Goal: Task Accomplishment & Management: Use online tool/utility

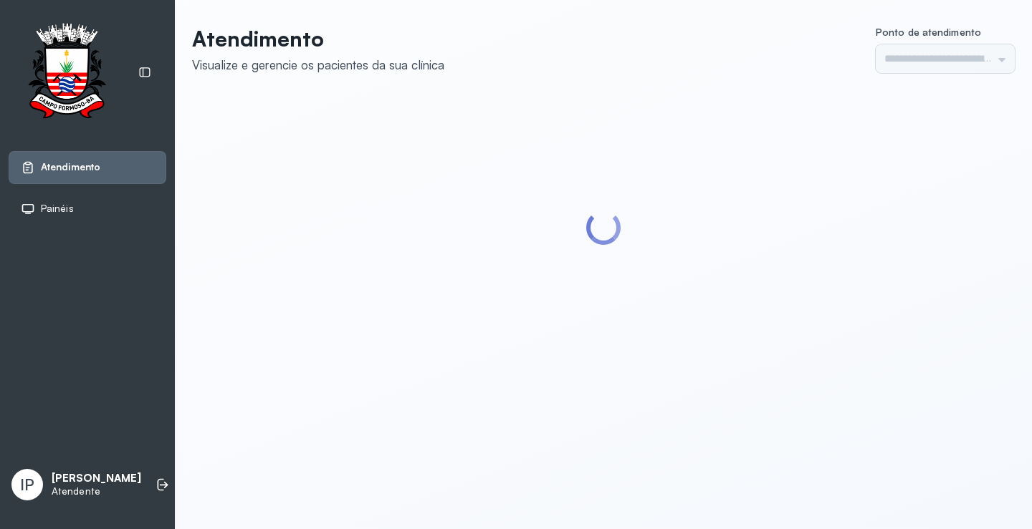
type input "*********"
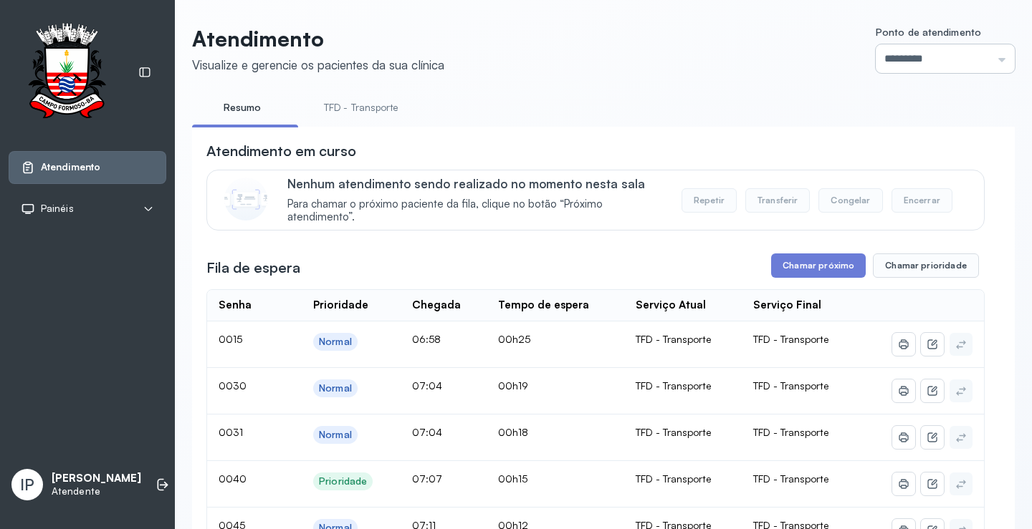
click at [916, 52] on input "*********" at bounding box center [944, 58] width 139 height 29
click at [723, 120] on ul "Resumo TFD - Transporte" at bounding box center [603, 112] width 822 height 32
click at [158, 479] on icon at bounding box center [161, 485] width 6 height 12
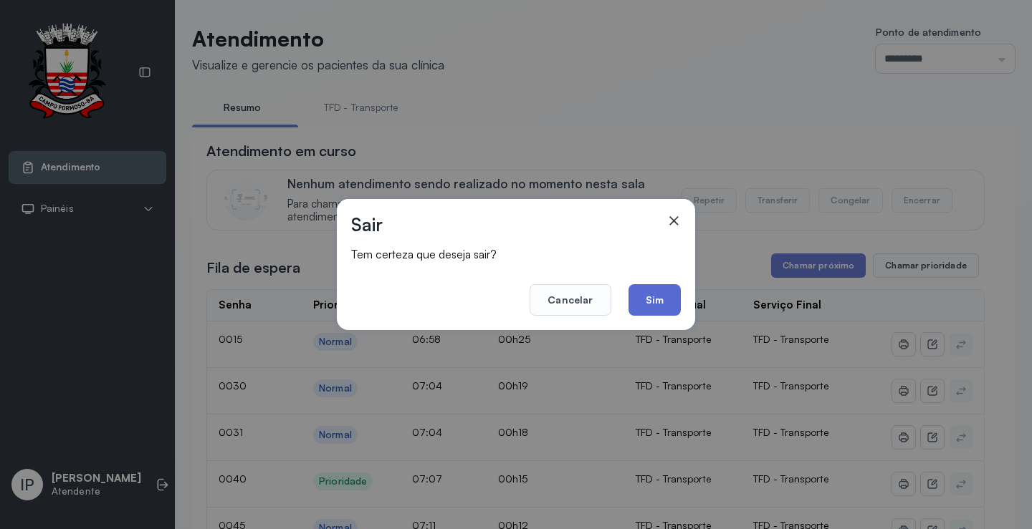
click at [657, 292] on button "Sim" at bounding box center [654, 300] width 52 height 32
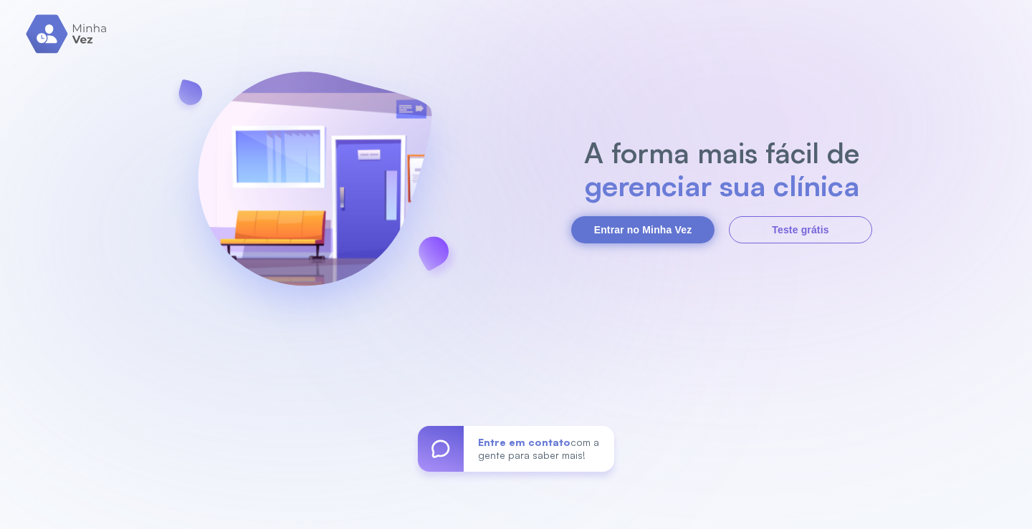
click at [644, 224] on button "Entrar no Minha Vez" at bounding box center [642, 229] width 143 height 27
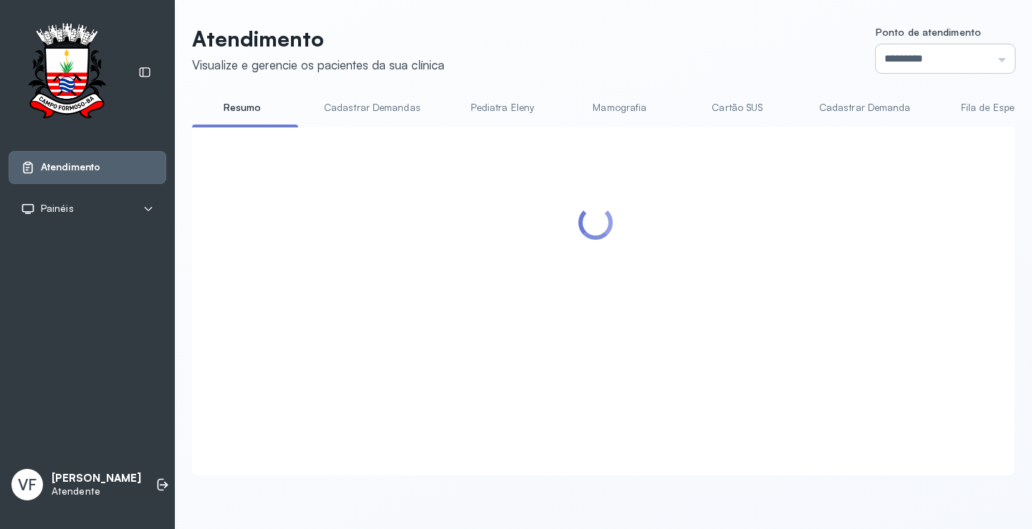
click at [899, 50] on input "*********" at bounding box center [944, 58] width 139 height 29
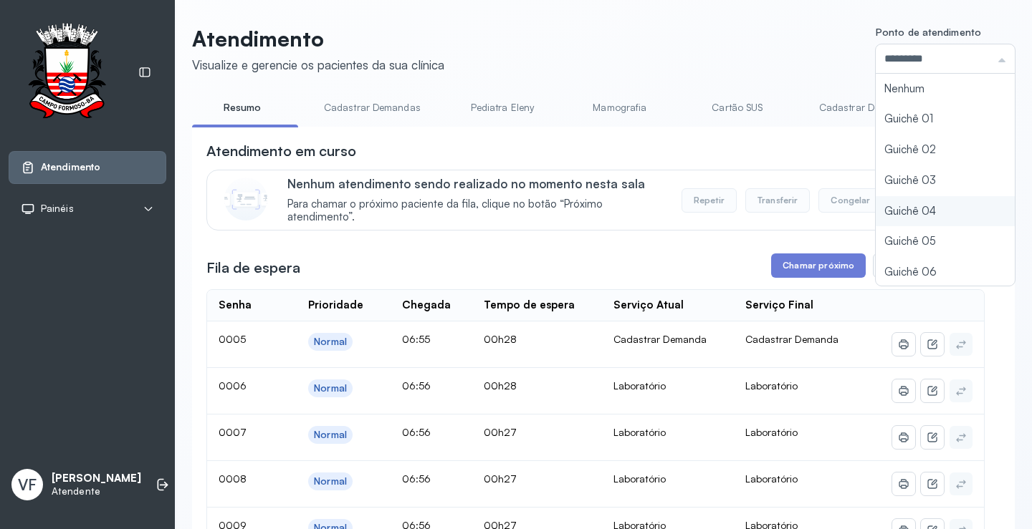
type input "*********"
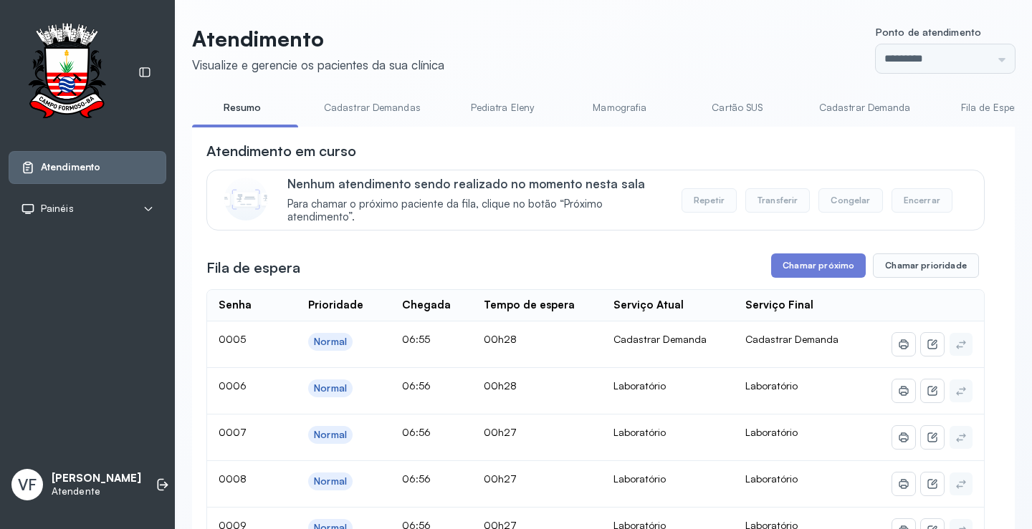
click at [810, 274] on button "Chamar próximo" at bounding box center [818, 266] width 95 height 24
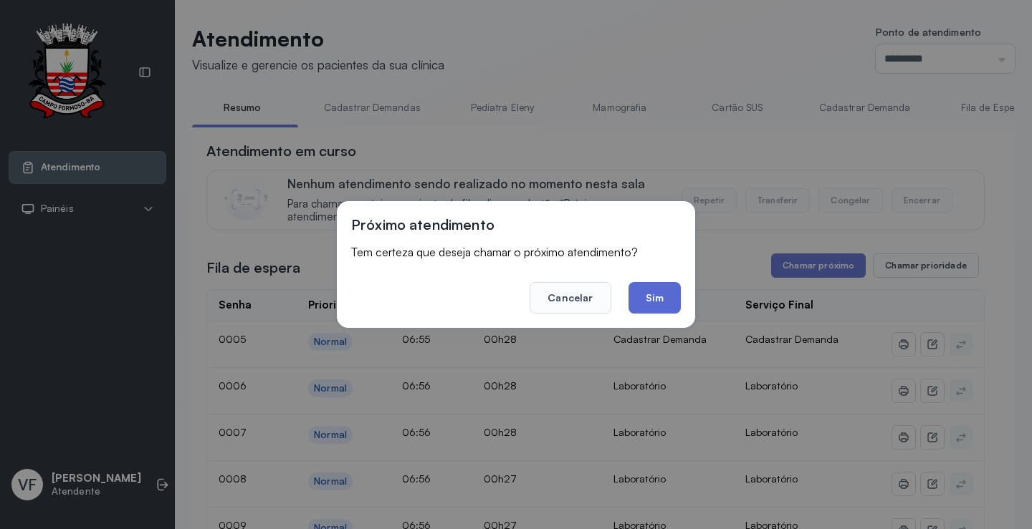
click at [648, 289] on button "Sim" at bounding box center [654, 298] width 52 height 32
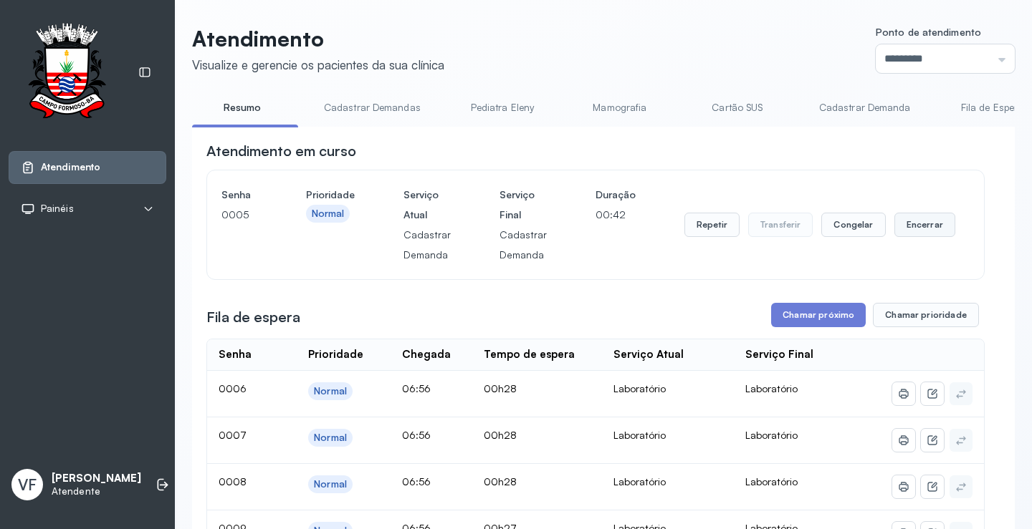
click at [925, 224] on button "Encerrar" at bounding box center [924, 225] width 61 height 24
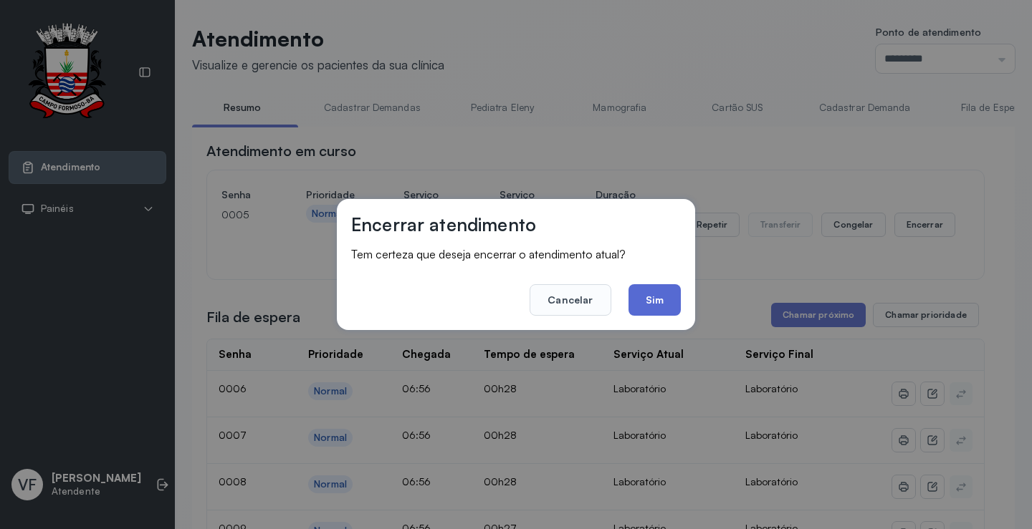
click at [655, 295] on button "Sim" at bounding box center [654, 300] width 52 height 32
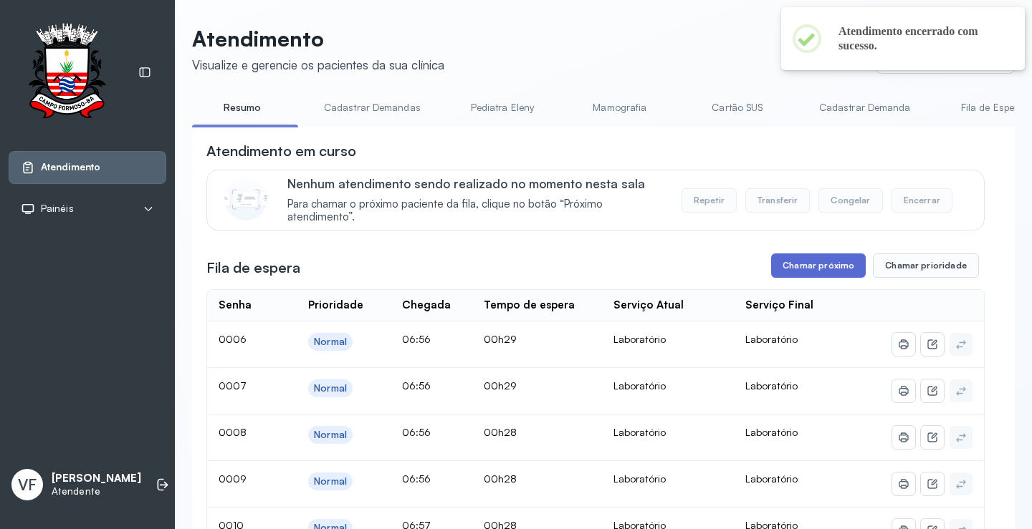
click at [812, 271] on button "Chamar próximo" at bounding box center [818, 266] width 95 height 24
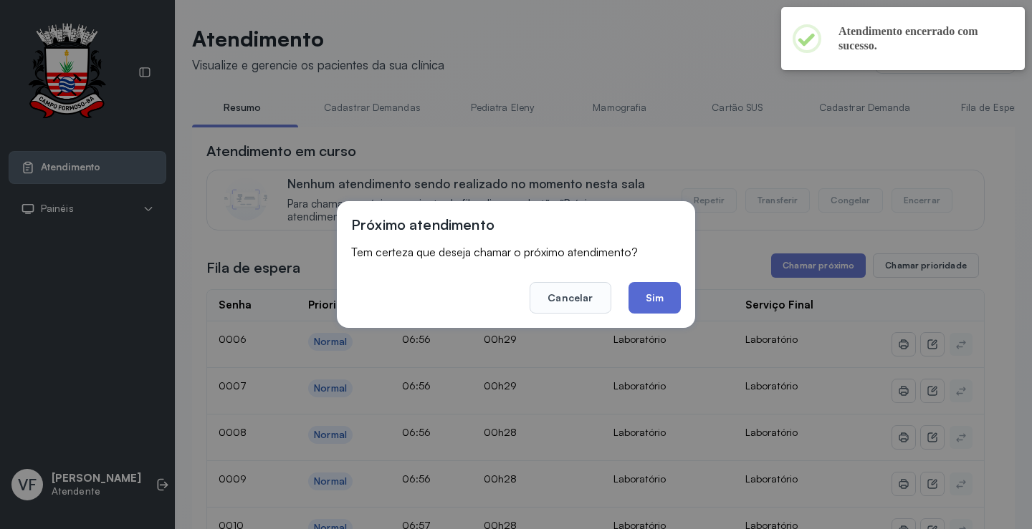
click at [655, 299] on button "Sim" at bounding box center [654, 298] width 52 height 32
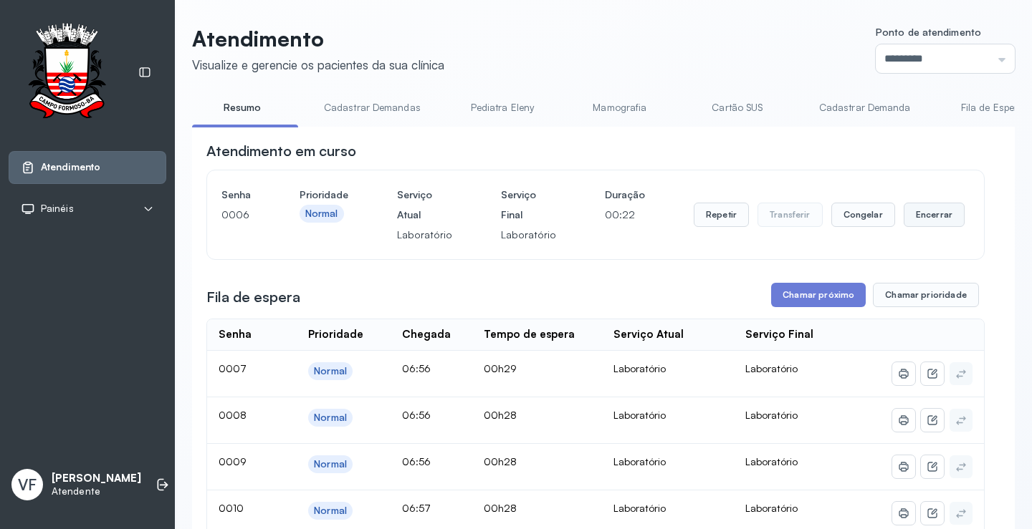
click at [928, 211] on button "Encerrar" at bounding box center [933, 215] width 61 height 24
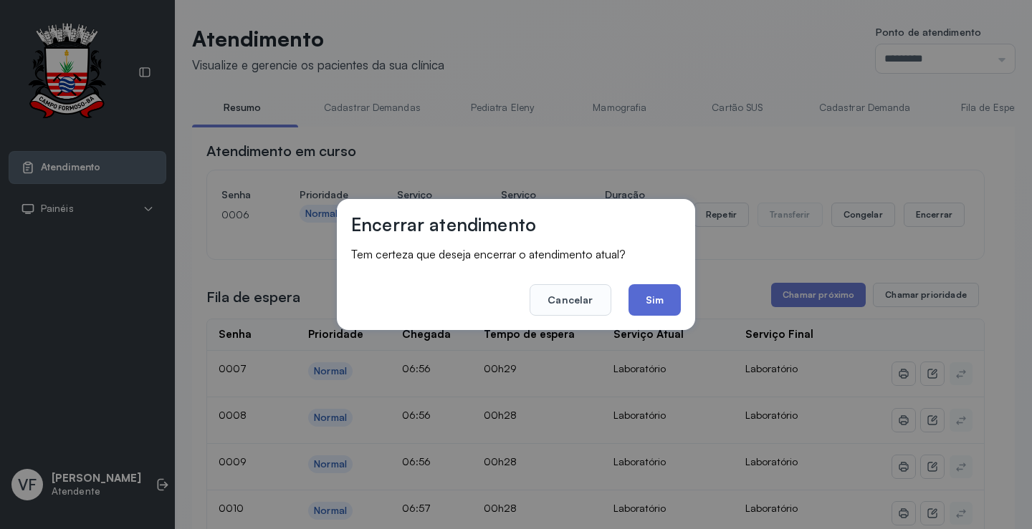
click at [660, 294] on button "Sim" at bounding box center [654, 300] width 52 height 32
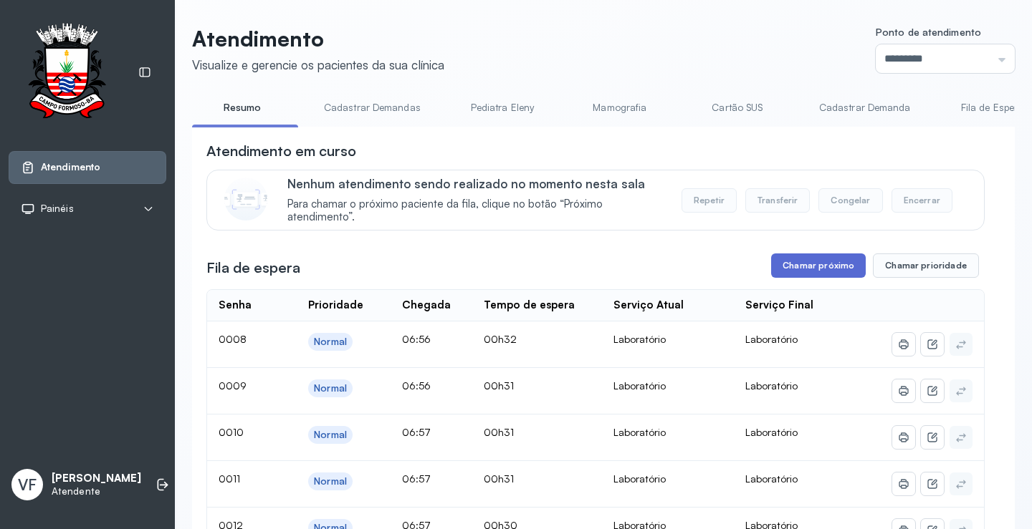
click at [802, 268] on button "Chamar próximo" at bounding box center [818, 266] width 95 height 24
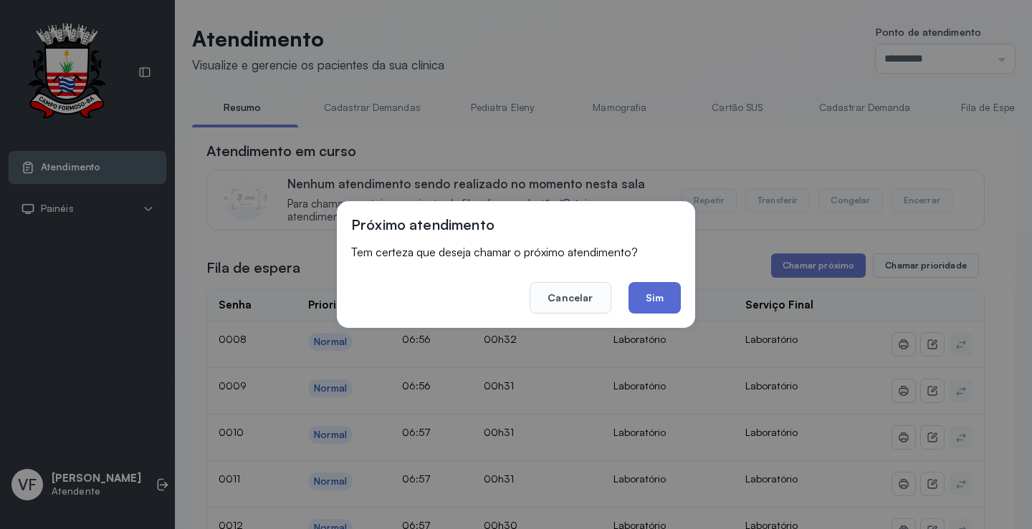
click at [661, 295] on button "Sim" at bounding box center [654, 298] width 52 height 32
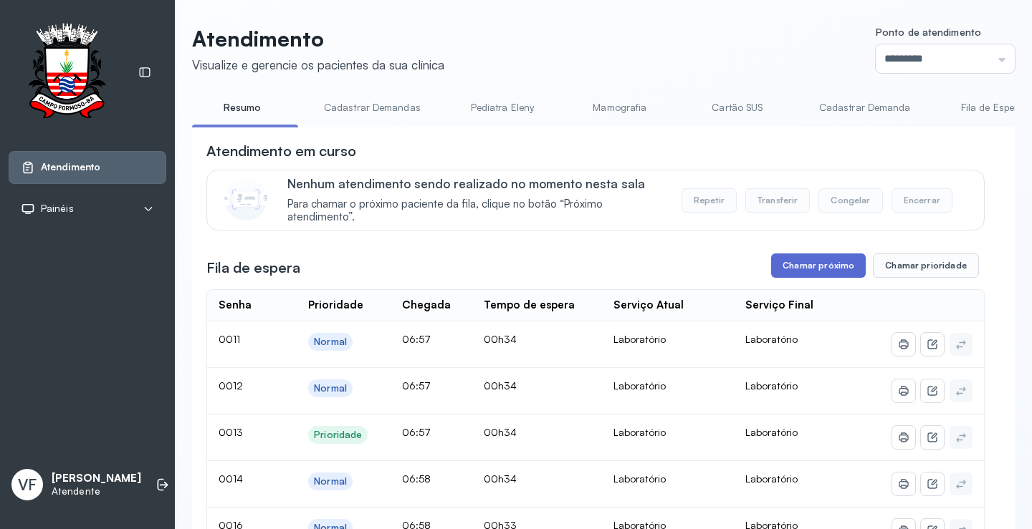
click at [798, 268] on button "Chamar próximo" at bounding box center [818, 266] width 95 height 24
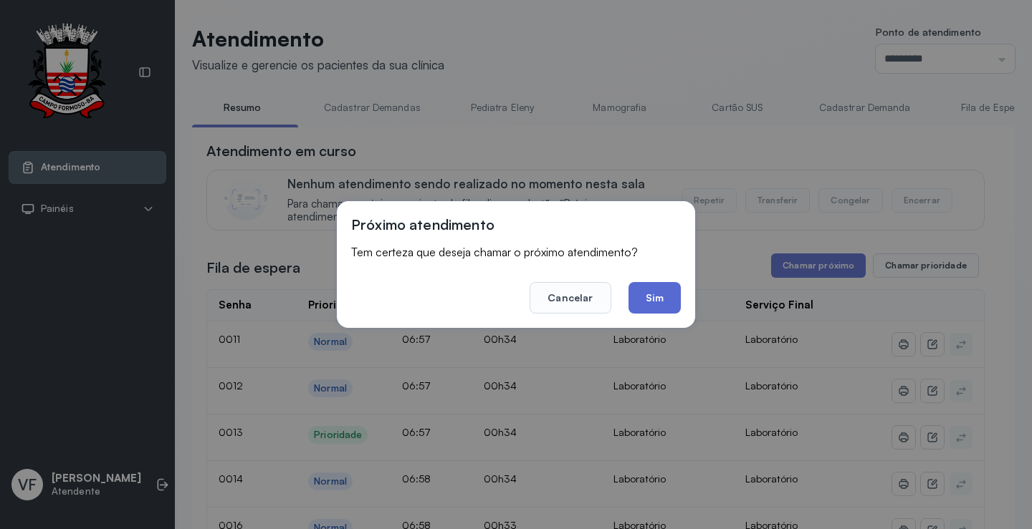
click at [654, 294] on button "Sim" at bounding box center [654, 298] width 52 height 32
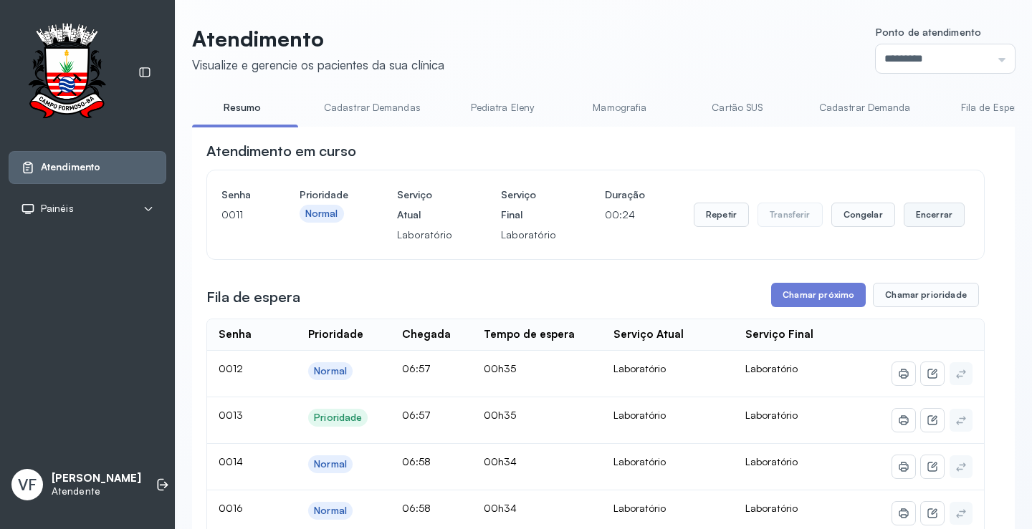
click at [906, 210] on button "Encerrar" at bounding box center [933, 215] width 61 height 24
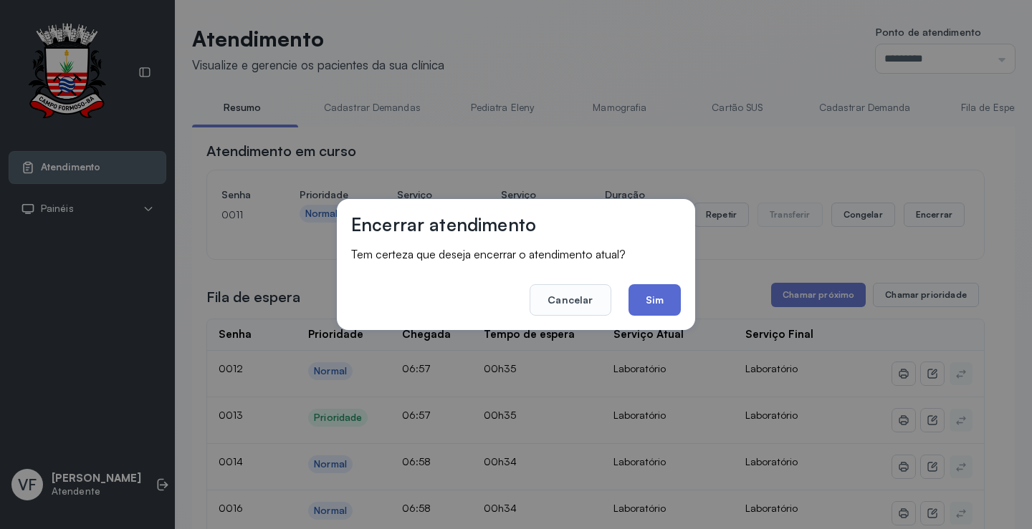
click at [669, 298] on button "Sim" at bounding box center [654, 300] width 52 height 32
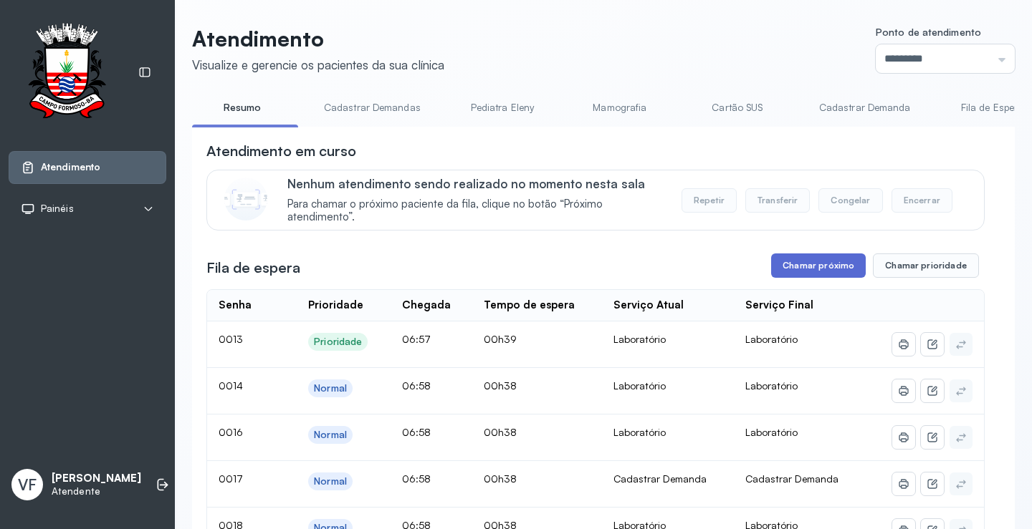
click at [826, 260] on button "Chamar próximo" at bounding box center [818, 266] width 95 height 24
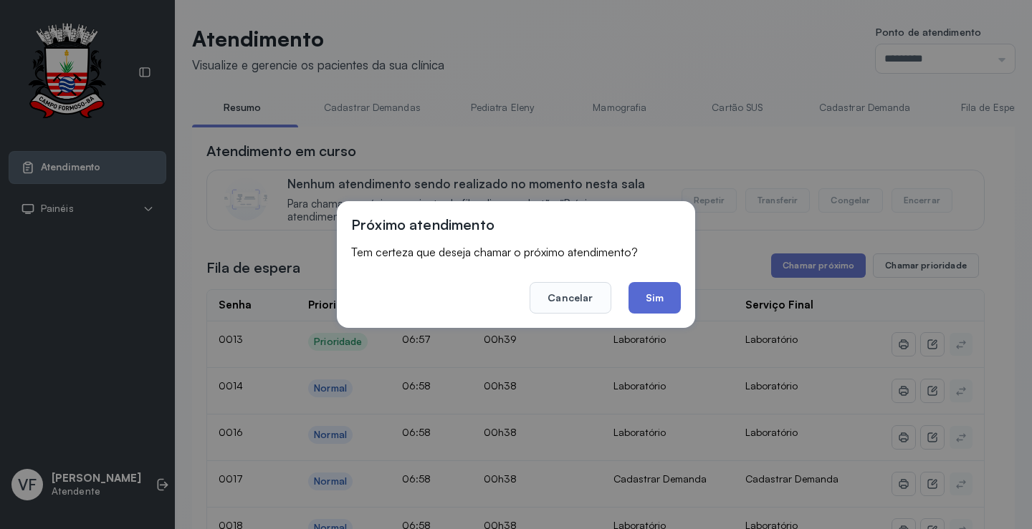
click at [648, 296] on button "Sim" at bounding box center [654, 298] width 52 height 32
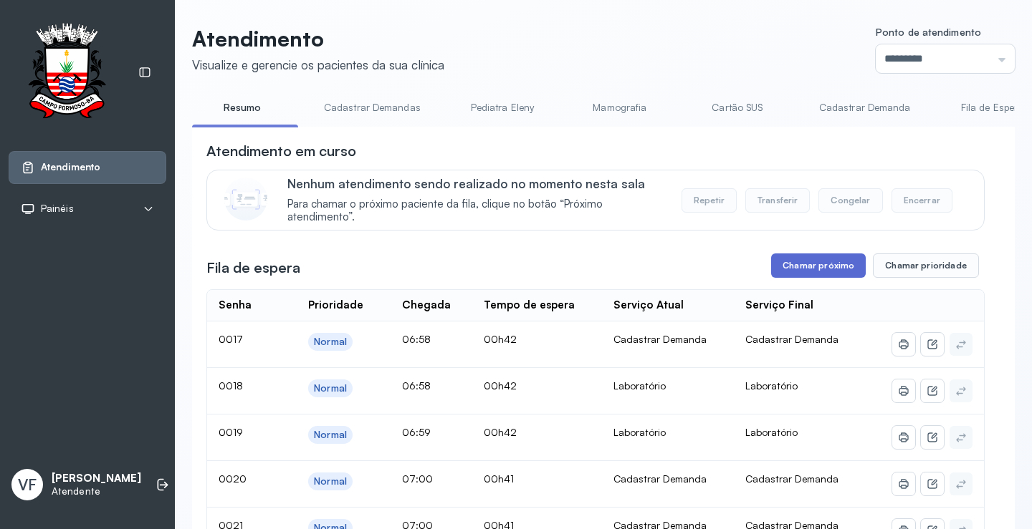
click at [810, 266] on button "Chamar próximo" at bounding box center [818, 266] width 95 height 24
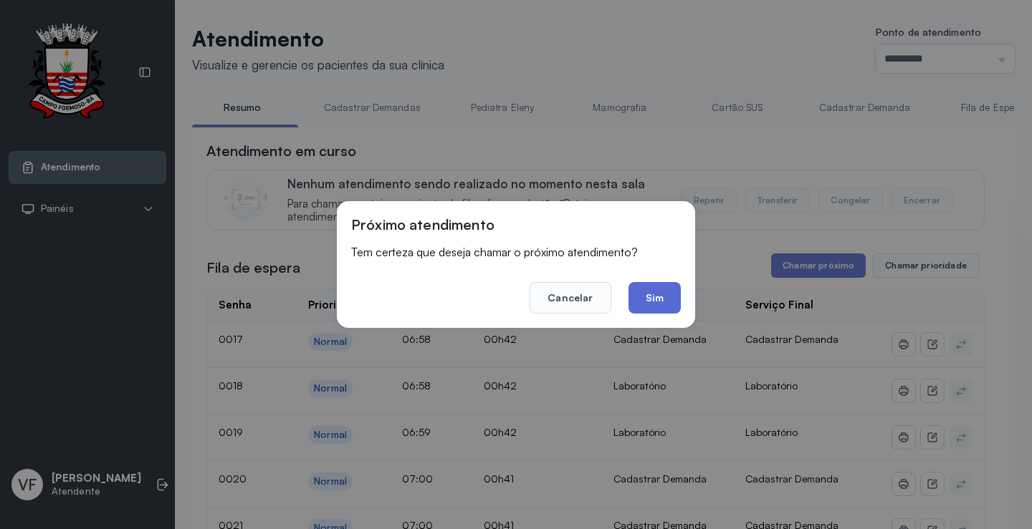
click at [654, 295] on button "Sim" at bounding box center [654, 298] width 52 height 32
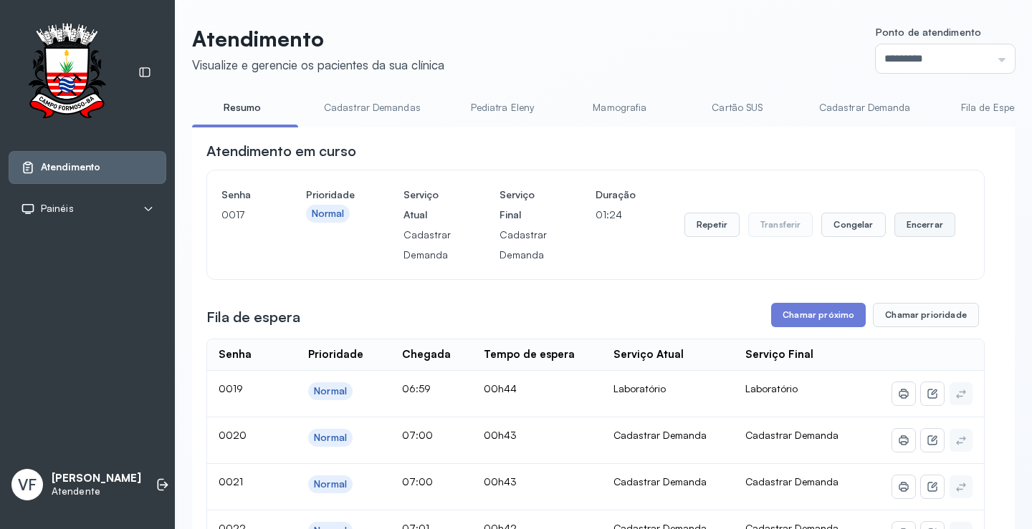
click at [928, 223] on button "Encerrar" at bounding box center [924, 225] width 61 height 24
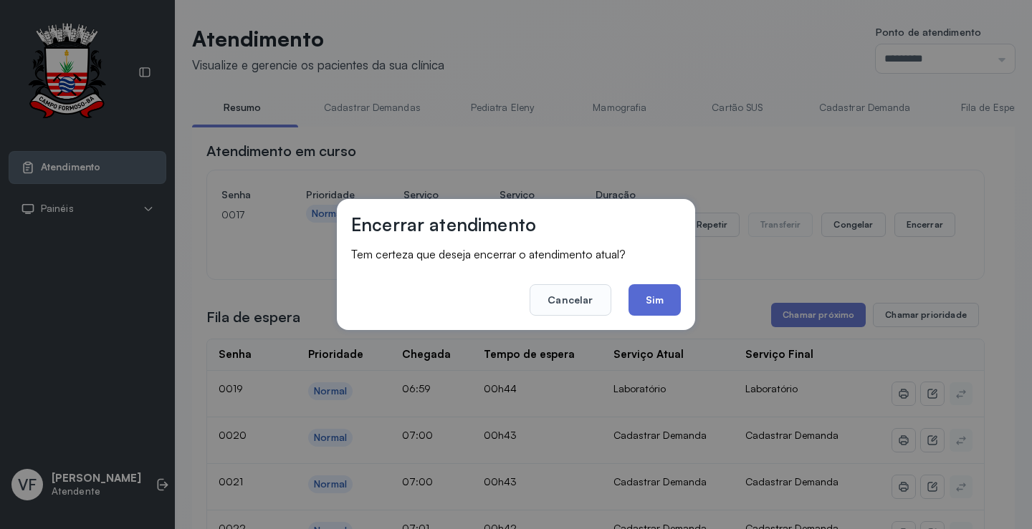
click at [663, 292] on button "Sim" at bounding box center [654, 300] width 52 height 32
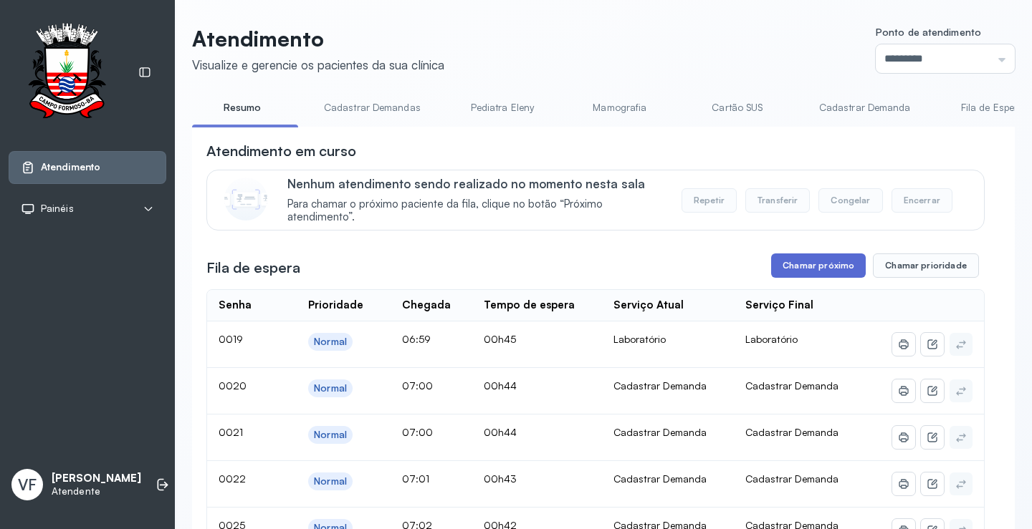
click at [802, 266] on button "Chamar próximo" at bounding box center [818, 266] width 95 height 24
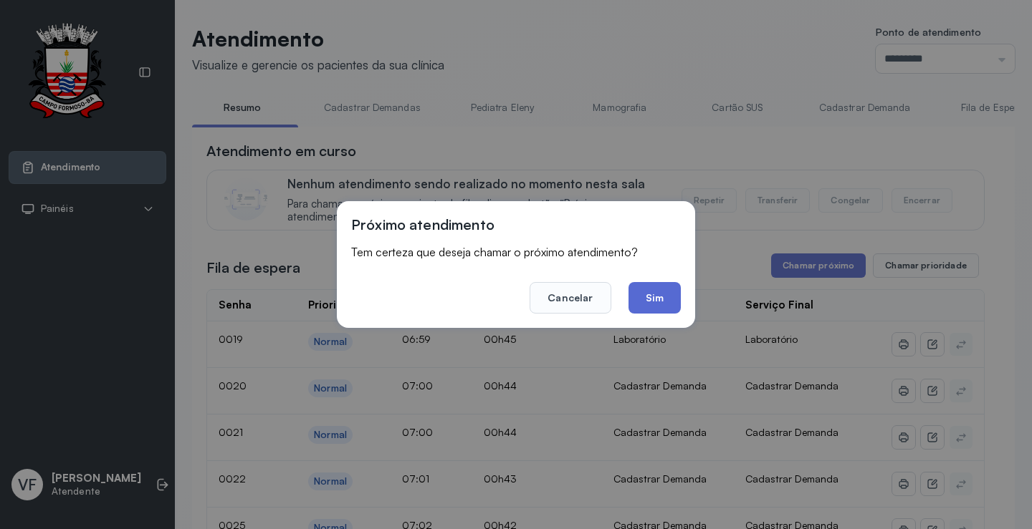
click at [659, 299] on button "Sim" at bounding box center [654, 298] width 52 height 32
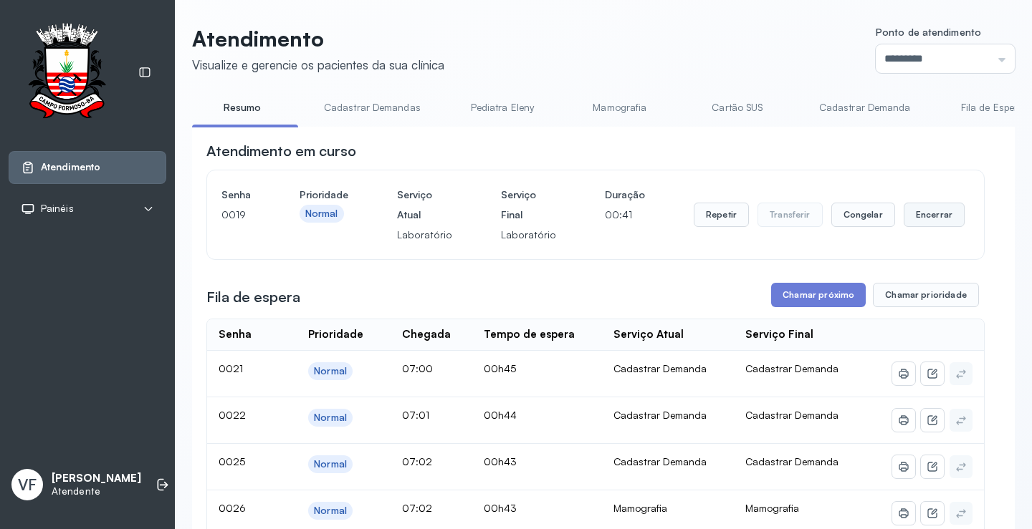
click at [906, 219] on button "Encerrar" at bounding box center [933, 215] width 61 height 24
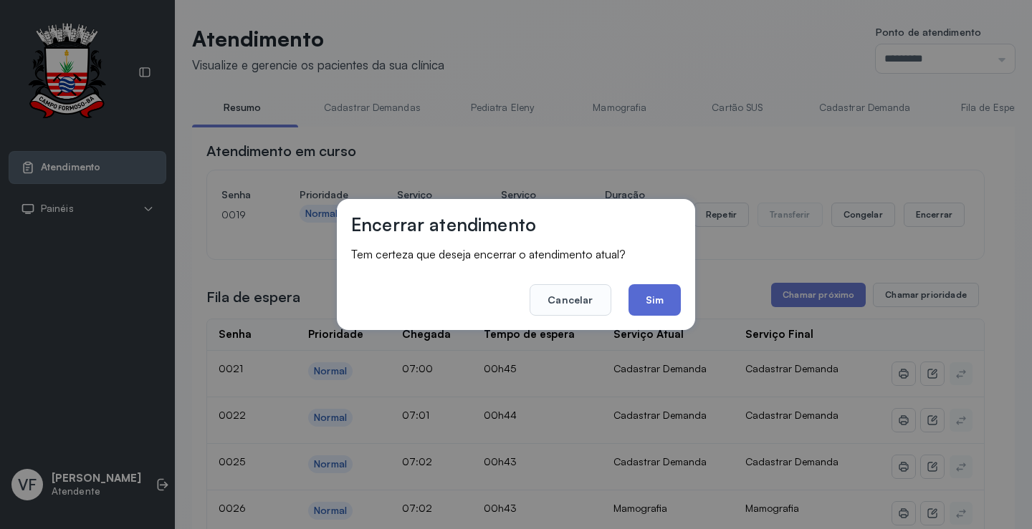
click at [630, 288] on button "Sim" at bounding box center [654, 300] width 52 height 32
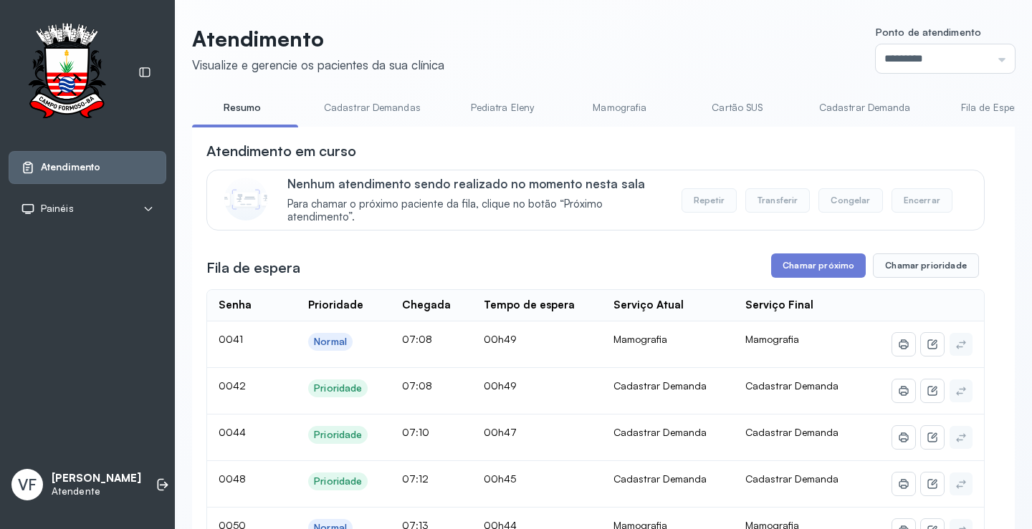
click at [813, 264] on button "Chamar próximo" at bounding box center [818, 266] width 95 height 24
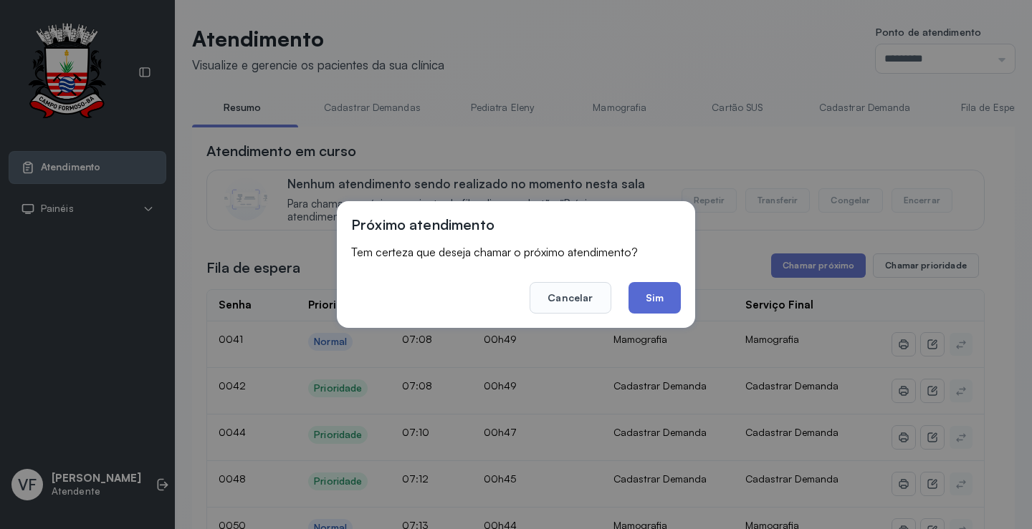
click at [644, 293] on button "Sim" at bounding box center [654, 298] width 52 height 32
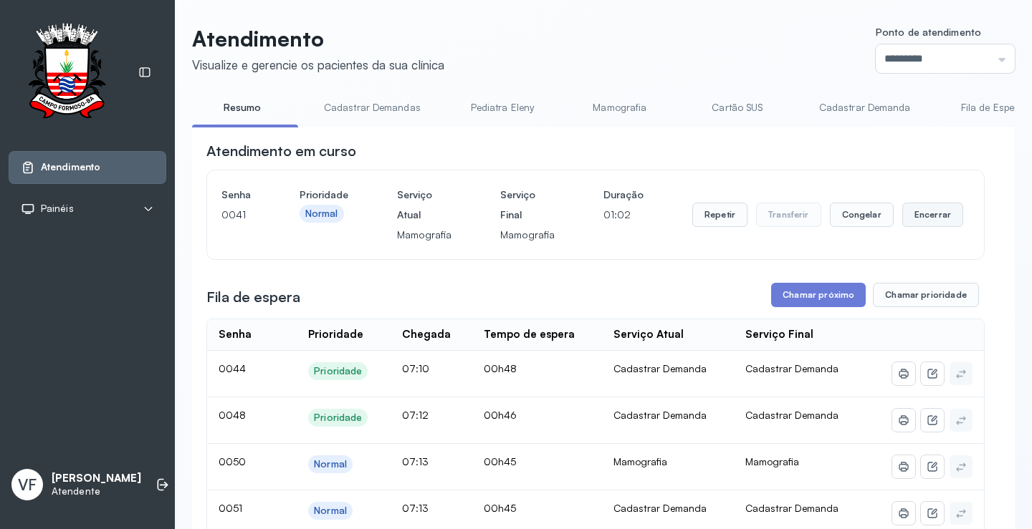
click at [910, 212] on button "Encerrar" at bounding box center [932, 215] width 61 height 24
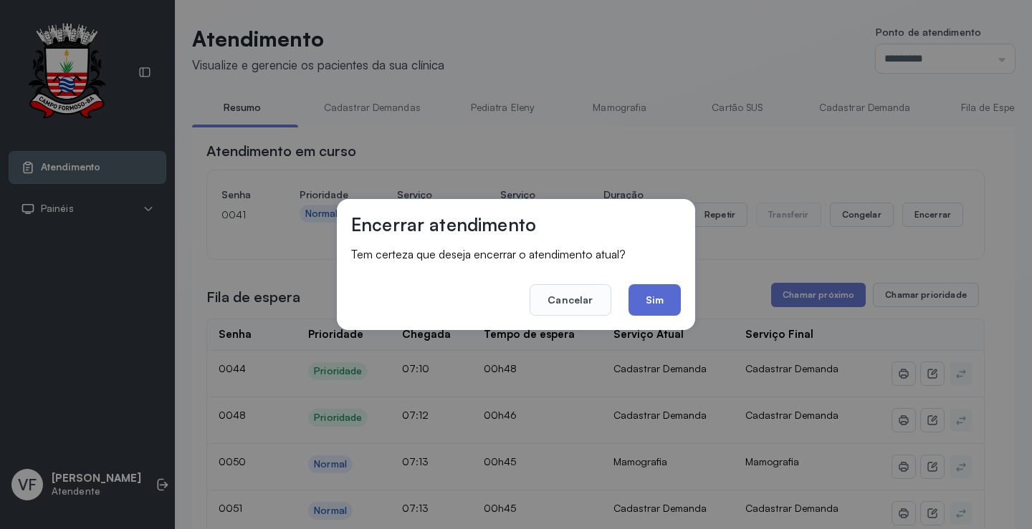
click at [651, 295] on button "Sim" at bounding box center [654, 300] width 52 height 32
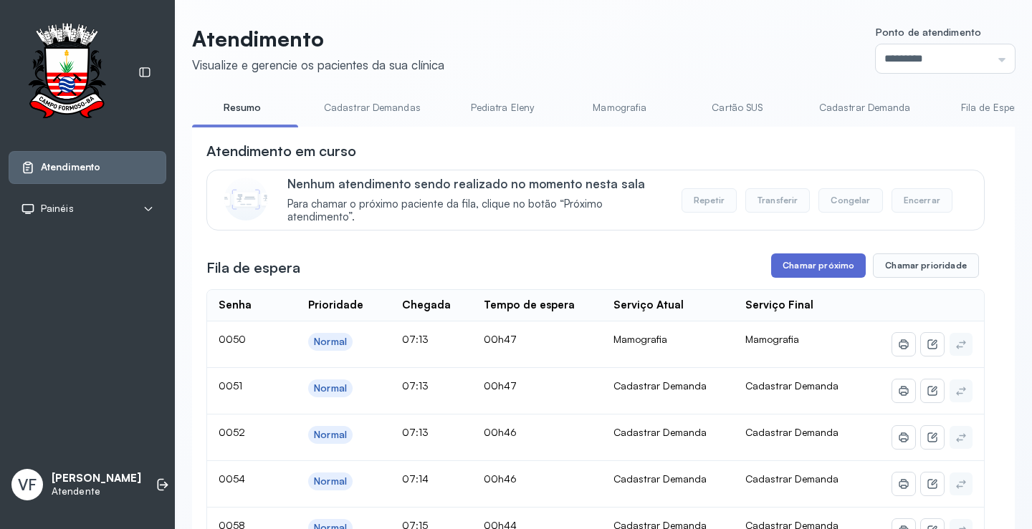
click at [802, 266] on button "Chamar próximo" at bounding box center [818, 266] width 95 height 24
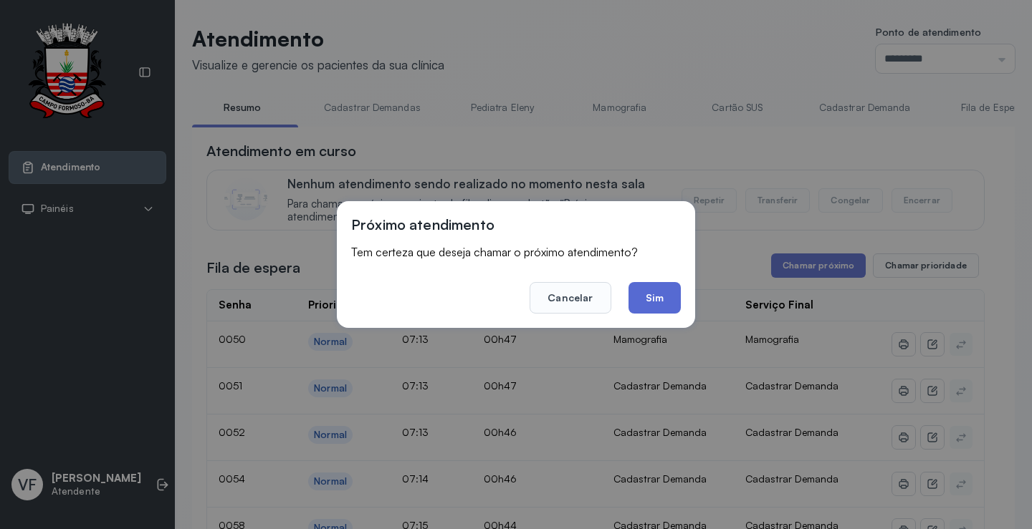
click at [659, 297] on button "Sim" at bounding box center [654, 298] width 52 height 32
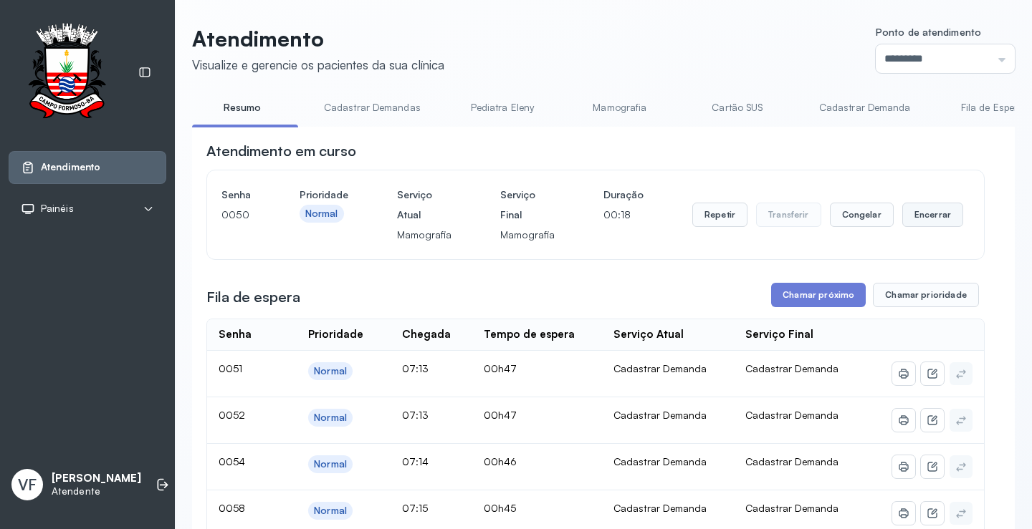
click at [917, 218] on button "Encerrar" at bounding box center [932, 215] width 61 height 24
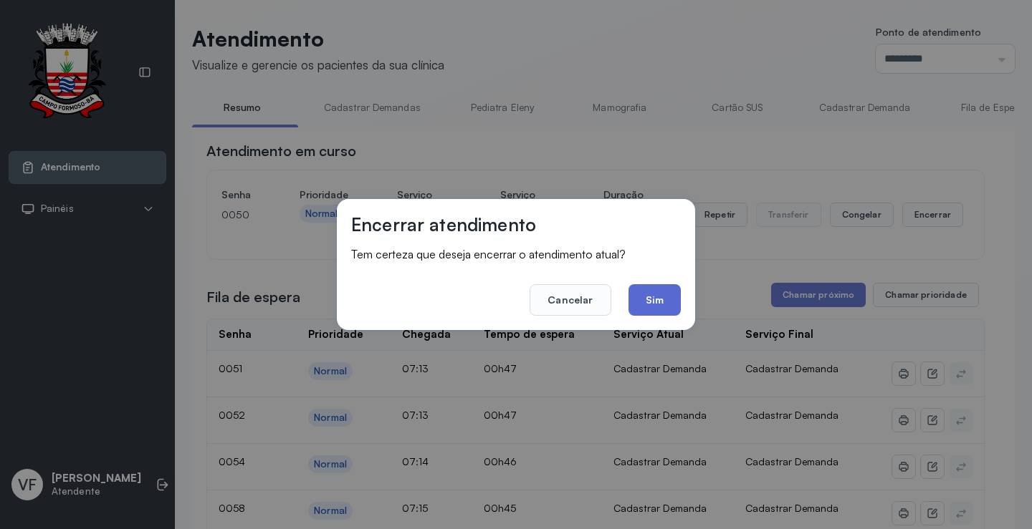
click at [660, 301] on button "Sim" at bounding box center [654, 300] width 52 height 32
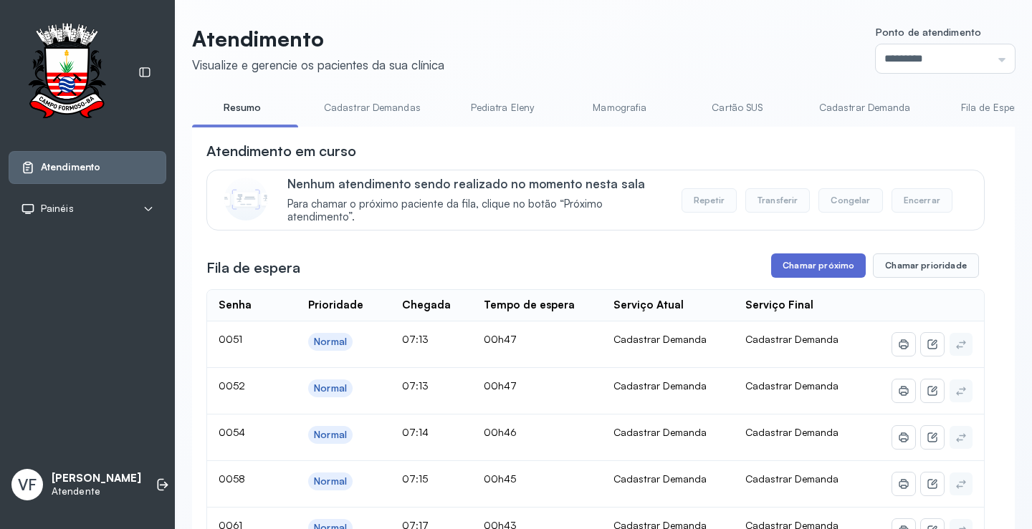
click at [804, 264] on button "Chamar próximo" at bounding box center [818, 266] width 95 height 24
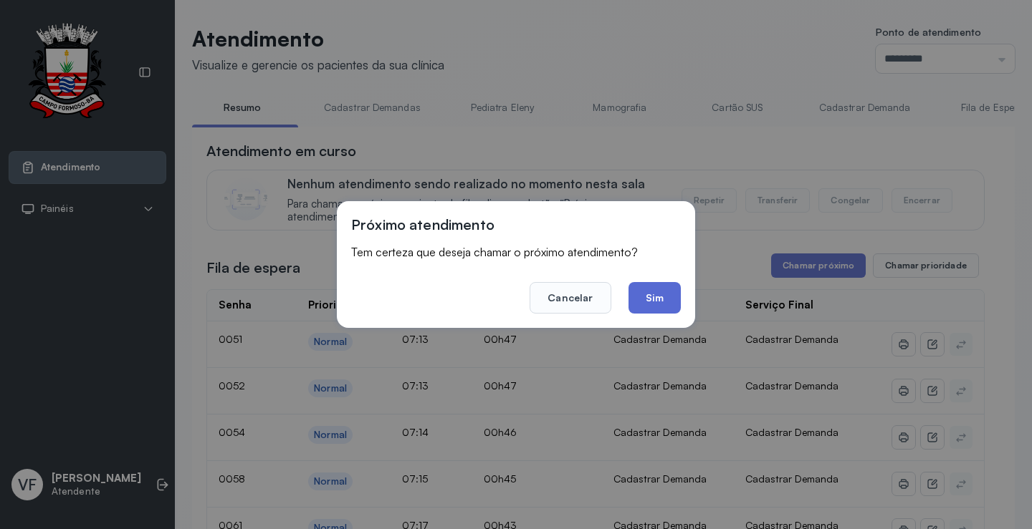
click at [651, 294] on button "Sim" at bounding box center [654, 298] width 52 height 32
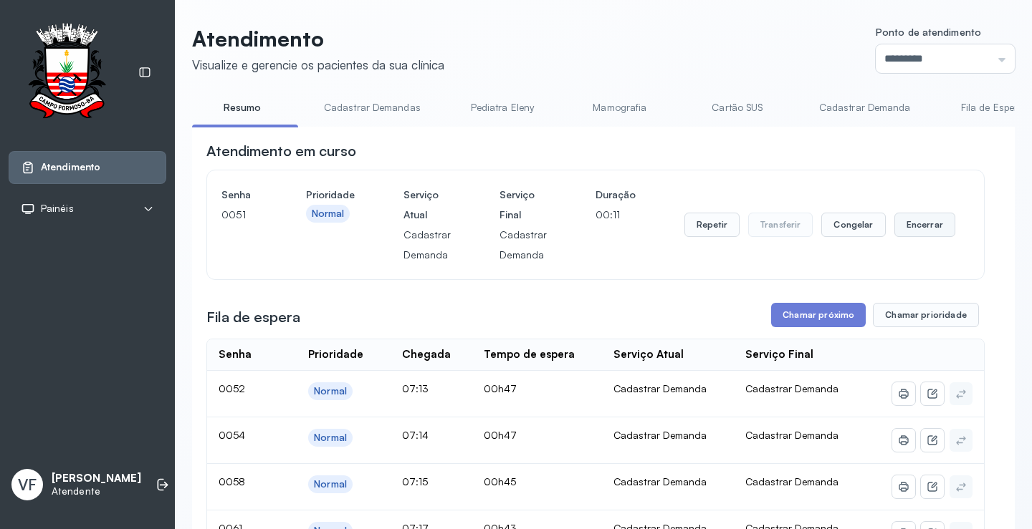
click at [913, 227] on button "Encerrar" at bounding box center [924, 225] width 61 height 24
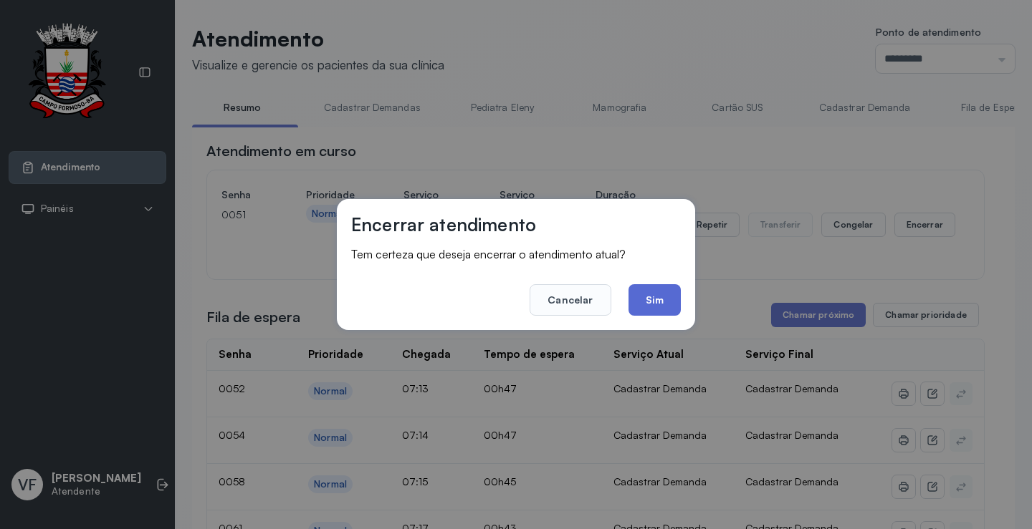
click at [659, 294] on button "Sim" at bounding box center [654, 300] width 52 height 32
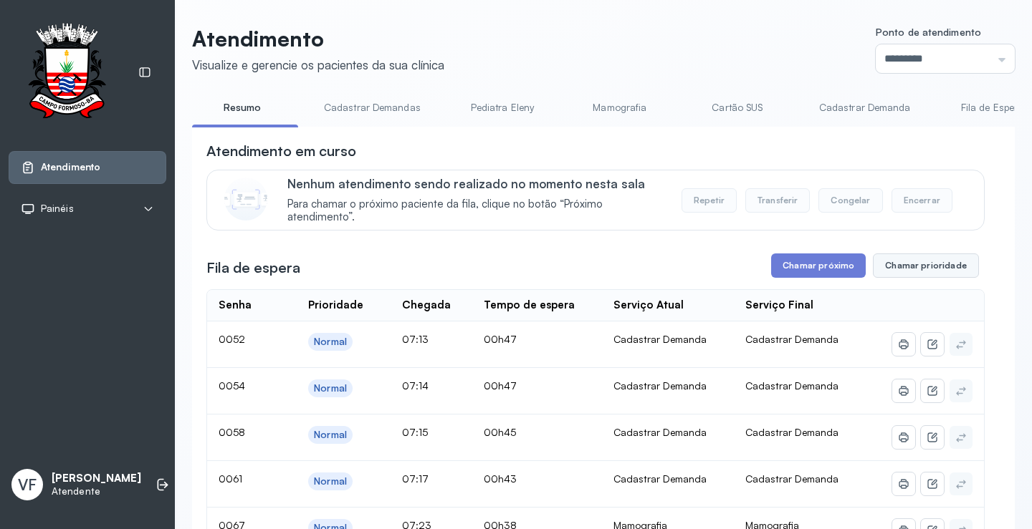
click at [910, 269] on button "Chamar prioridade" at bounding box center [925, 266] width 106 height 24
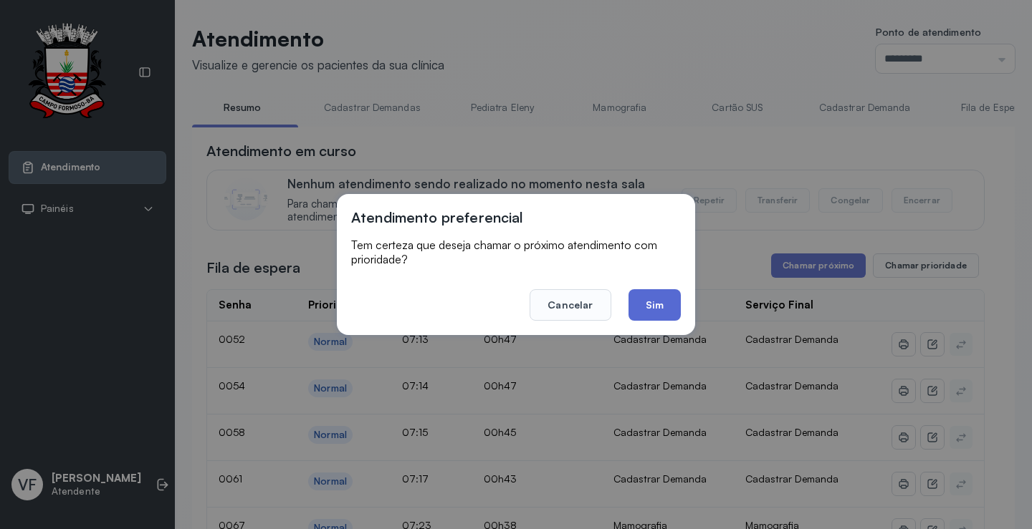
click at [660, 312] on button "Sim" at bounding box center [654, 305] width 52 height 32
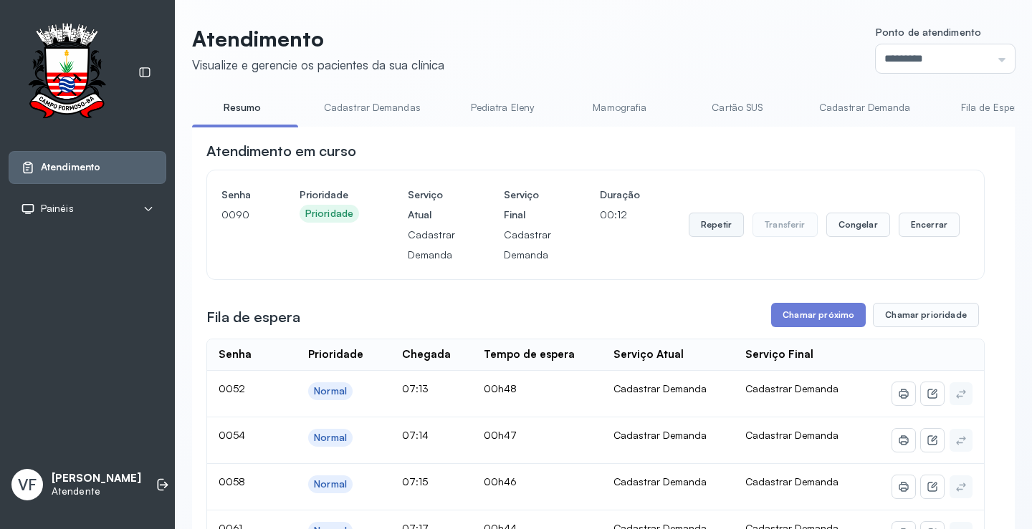
click at [706, 229] on button "Repetir" at bounding box center [715, 225] width 55 height 24
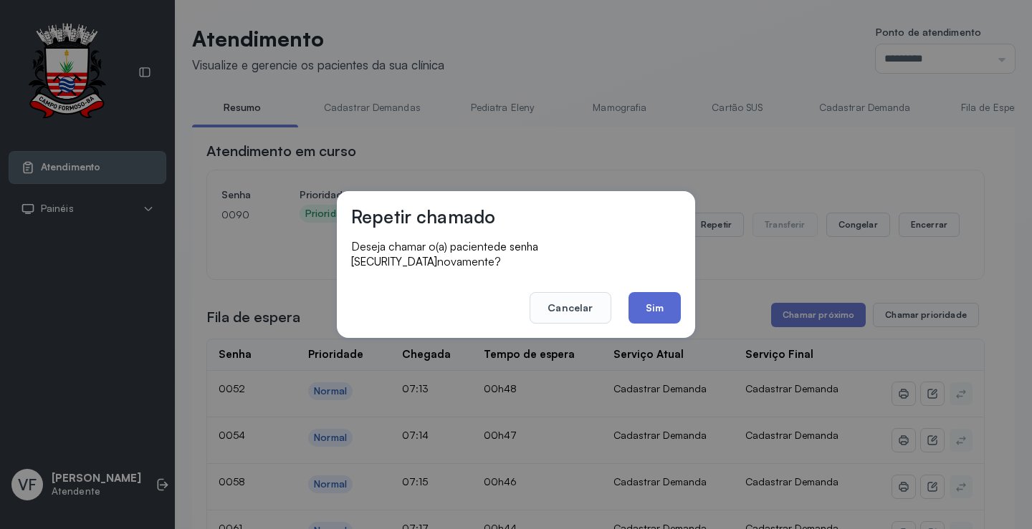
click at [657, 297] on button "Sim" at bounding box center [654, 308] width 52 height 32
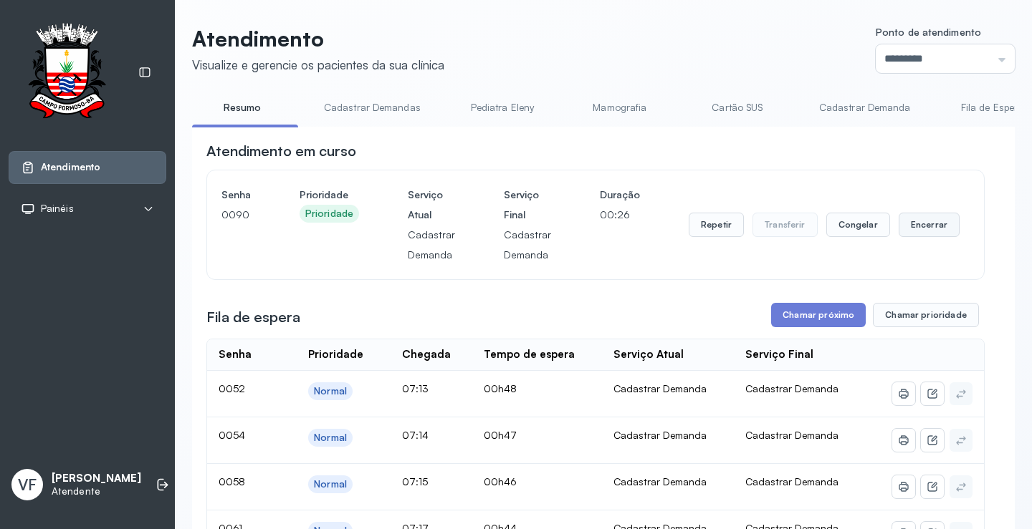
click at [915, 229] on button "Encerrar" at bounding box center [928, 225] width 61 height 24
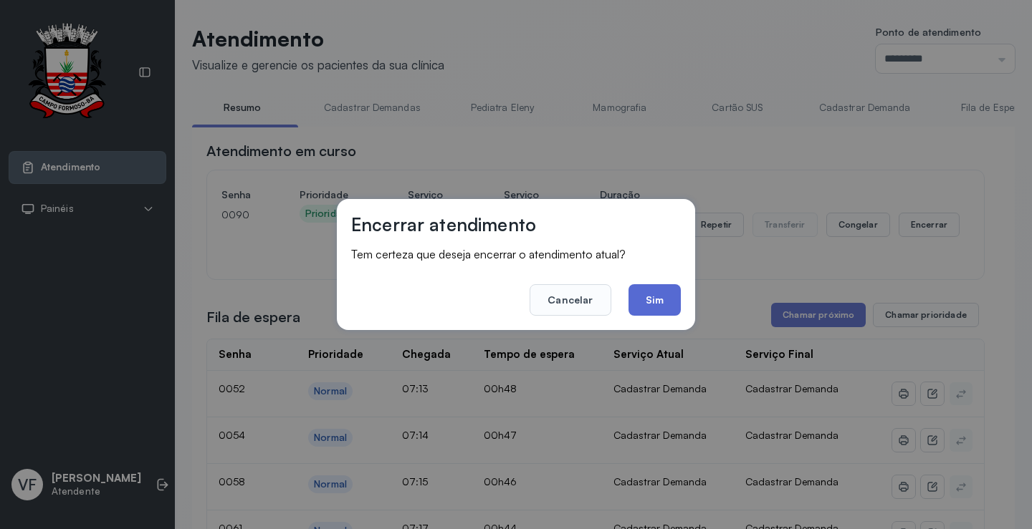
click at [656, 289] on button "Sim" at bounding box center [654, 300] width 52 height 32
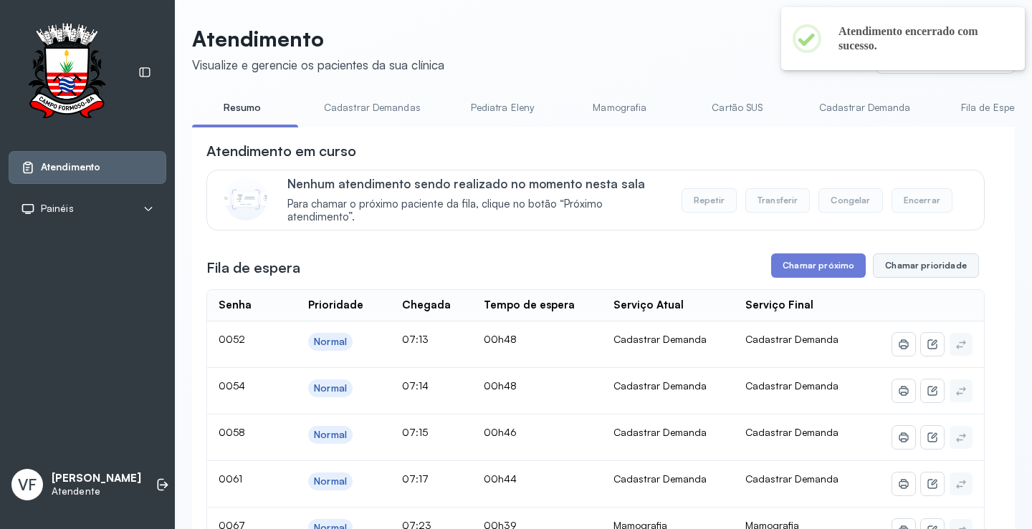
click at [923, 265] on button "Chamar prioridade" at bounding box center [925, 266] width 106 height 24
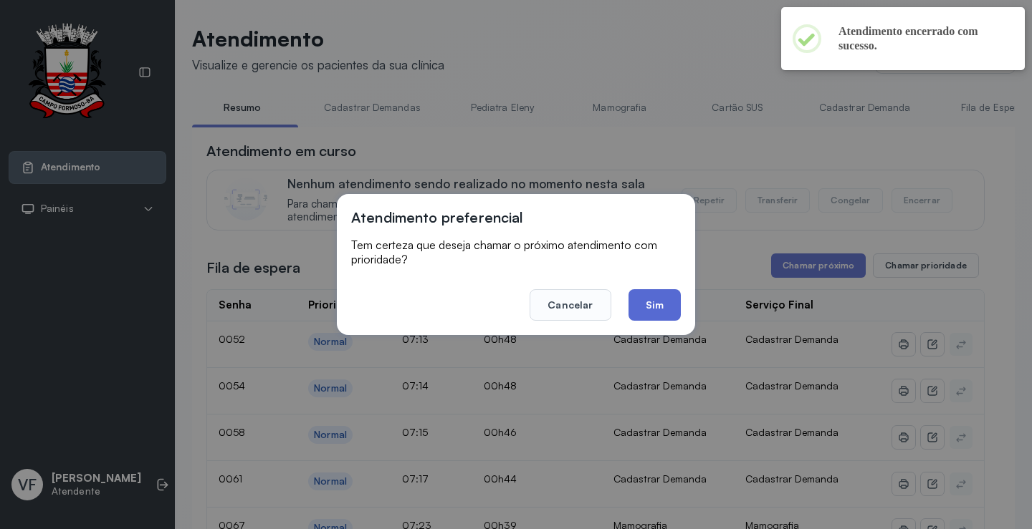
click at [648, 301] on button "Sim" at bounding box center [654, 305] width 52 height 32
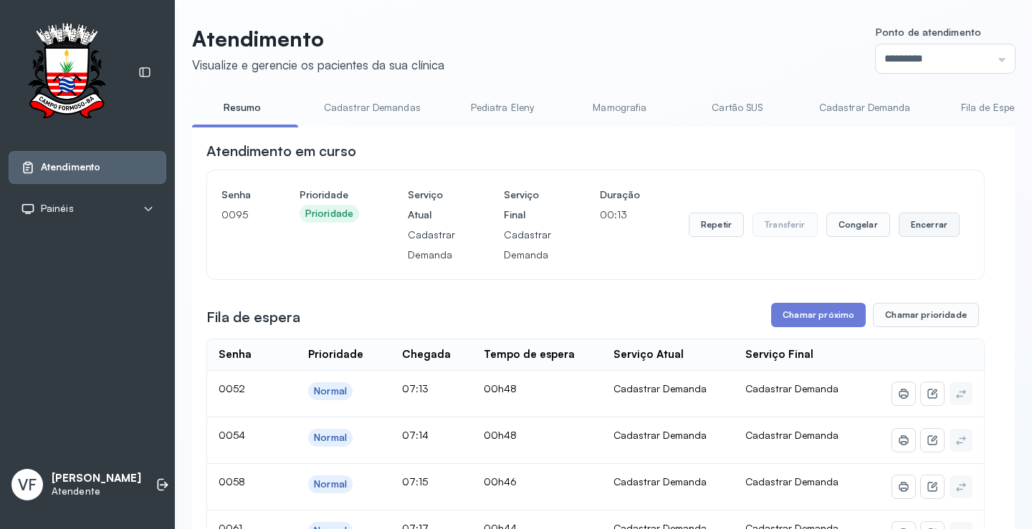
click at [915, 222] on button "Encerrar" at bounding box center [928, 225] width 61 height 24
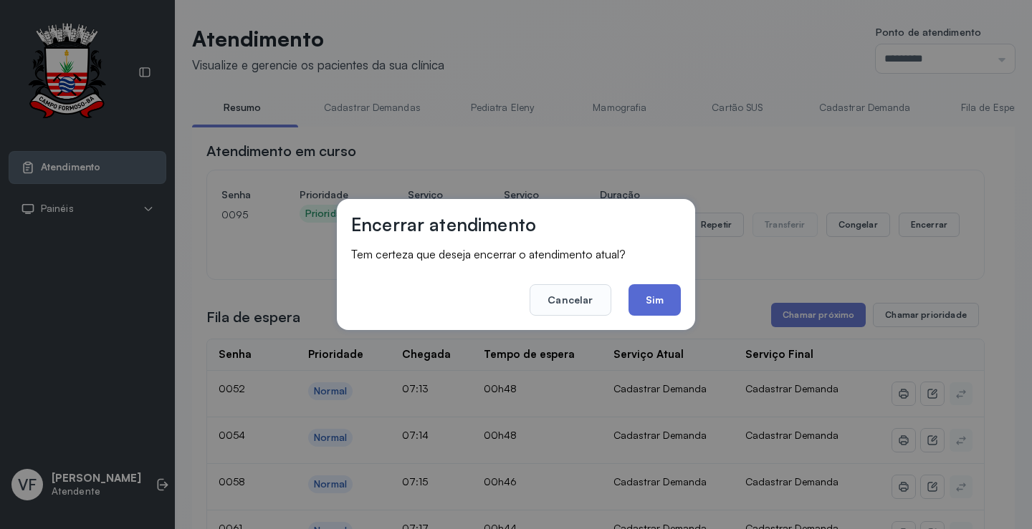
click at [649, 298] on button "Sim" at bounding box center [654, 300] width 52 height 32
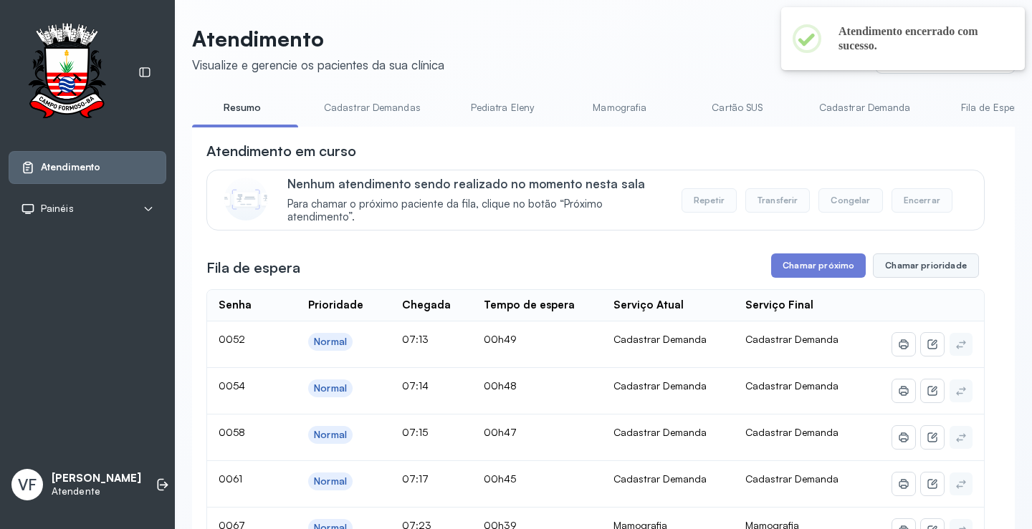
click at [916, 260] on button "Chamar prioridade" at bounding box center [925, 266] width 106 height 24
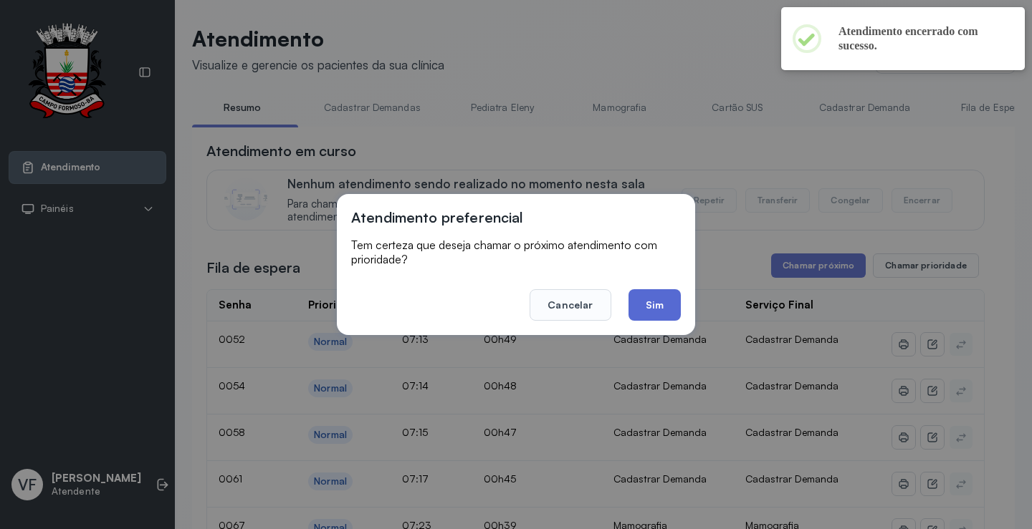
click at [665, 298] on button "Sim" at bounding box center [654, 305] width 52 height 32
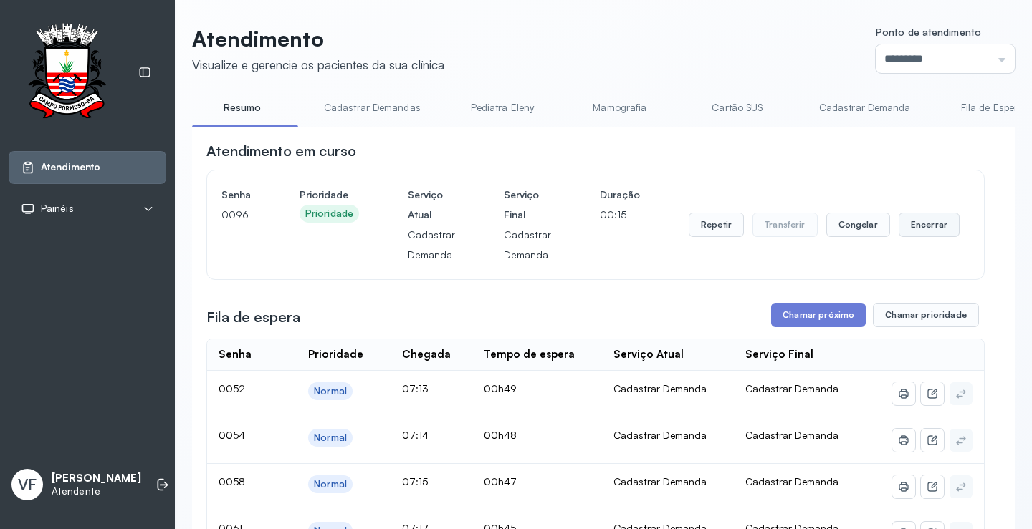
click at [920, 224] on button "Encerrar" at bounding box center [928, 225] width 61 height 24
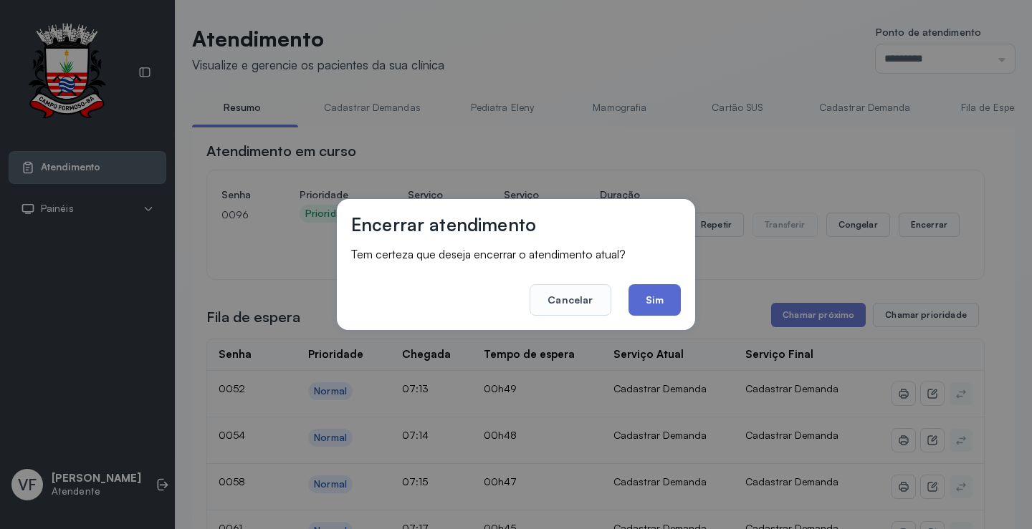
click at [668, 292] on button "Sim" at bounding box center [654, 300] width 52 height 32
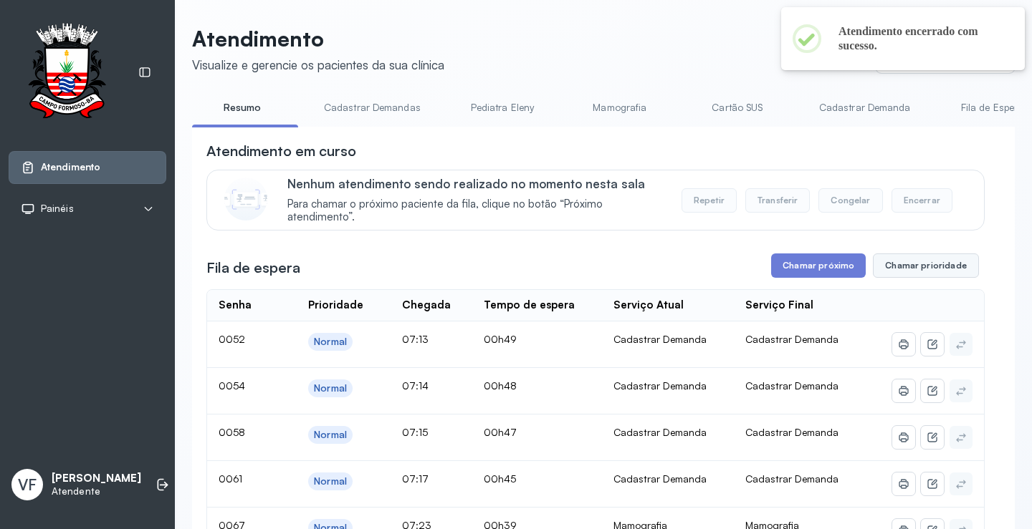
click at [915, 267] on button "Chamar prioridade" at bounding box center [925, 266] width 106 height 24
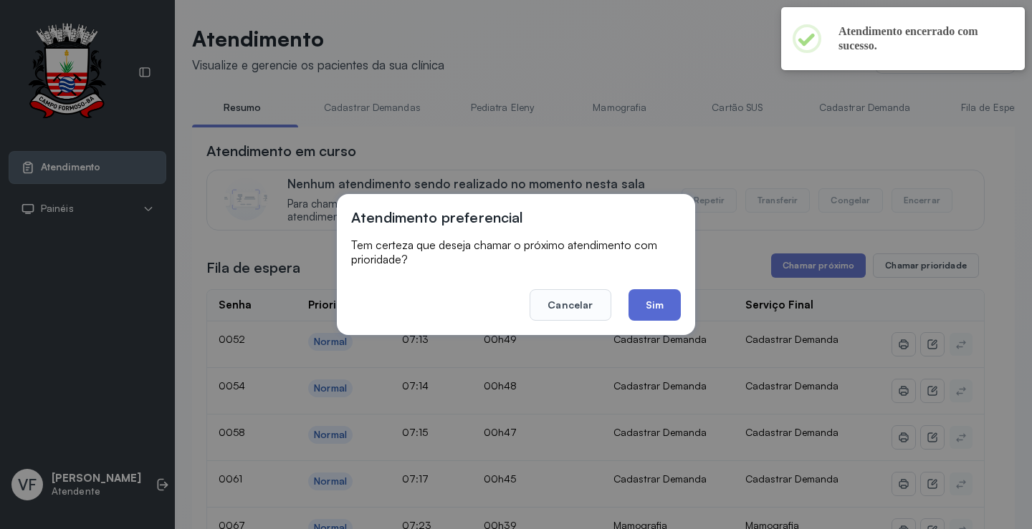
click at [655, 299] on button "Sim" at bounding box center [654, 305] width 52 height 32
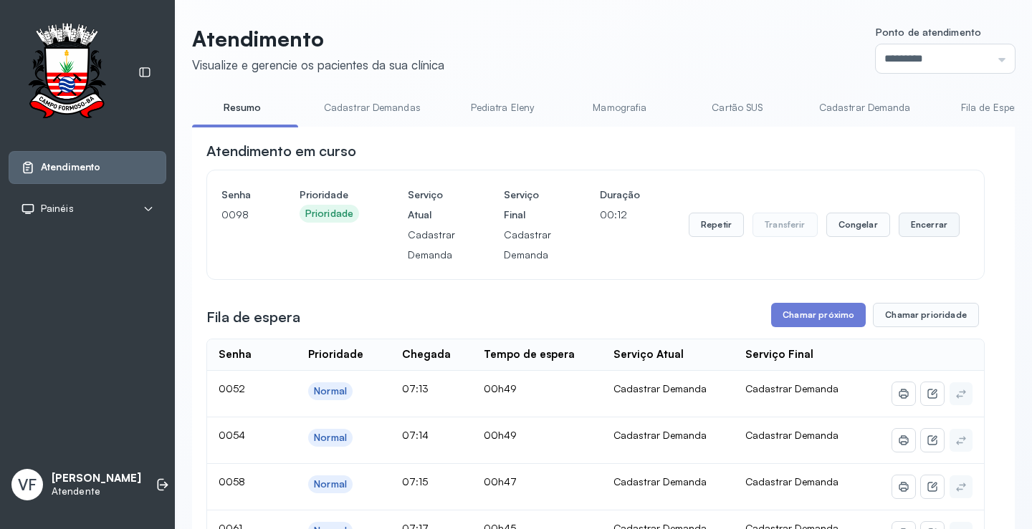
click at [923, 222] on button "Encerrar" at bounding box center [928, 225] width 61 height 24
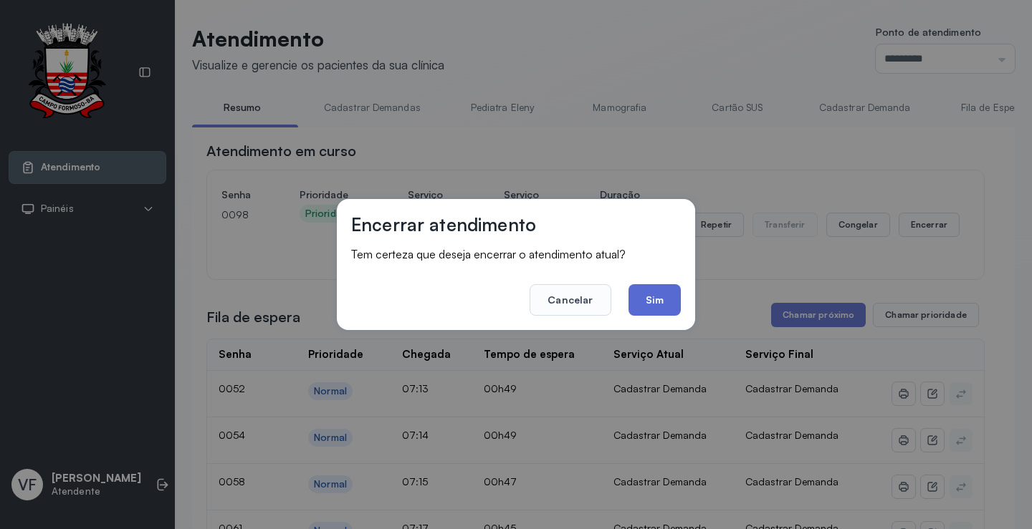
click at [640, 294] on button "Sim" at bounding box center [654, 300] width 52 height 32
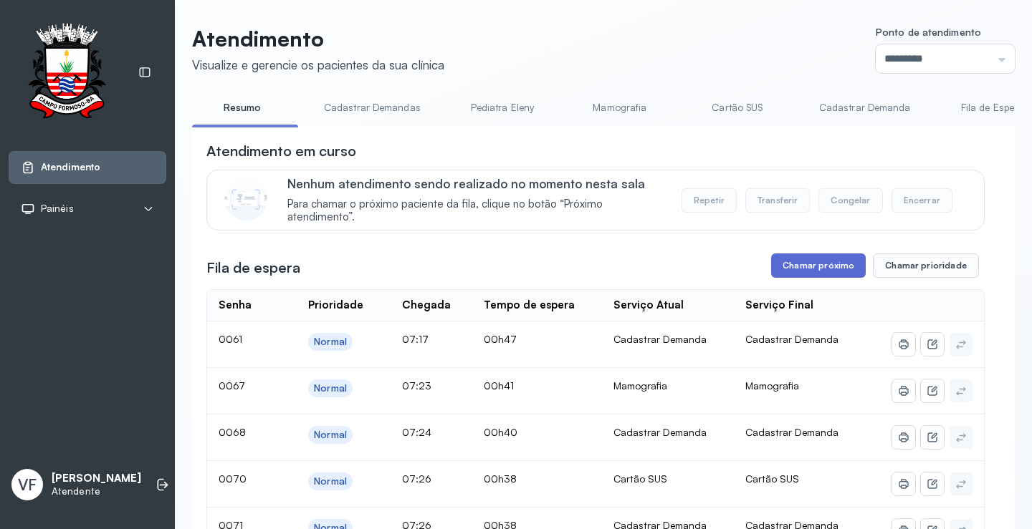
click at [817, 269] on button "Chamar próximo" at bounding box center [818, 266] width 95 height 24
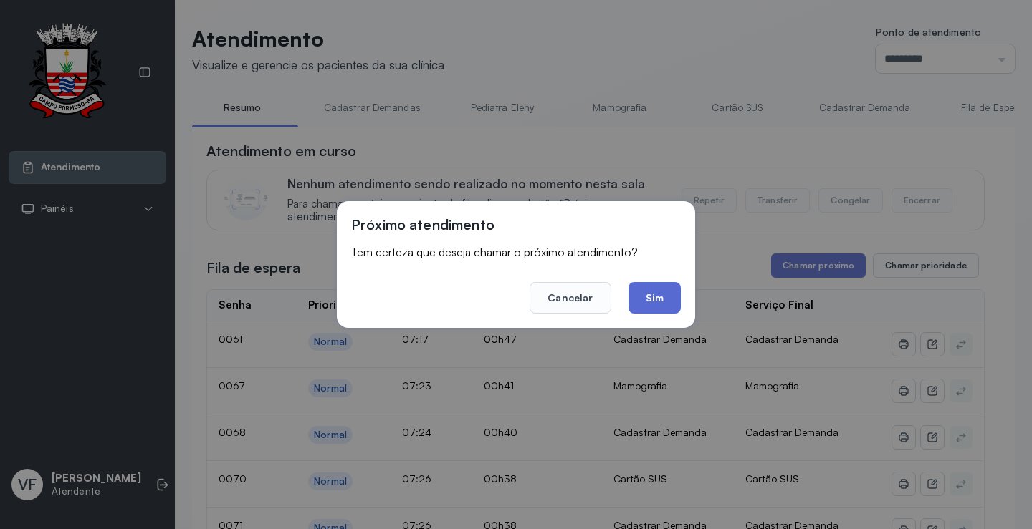
click at [651, 296] on button "Sim" at bounding box center [654, 298] width 52 height 32
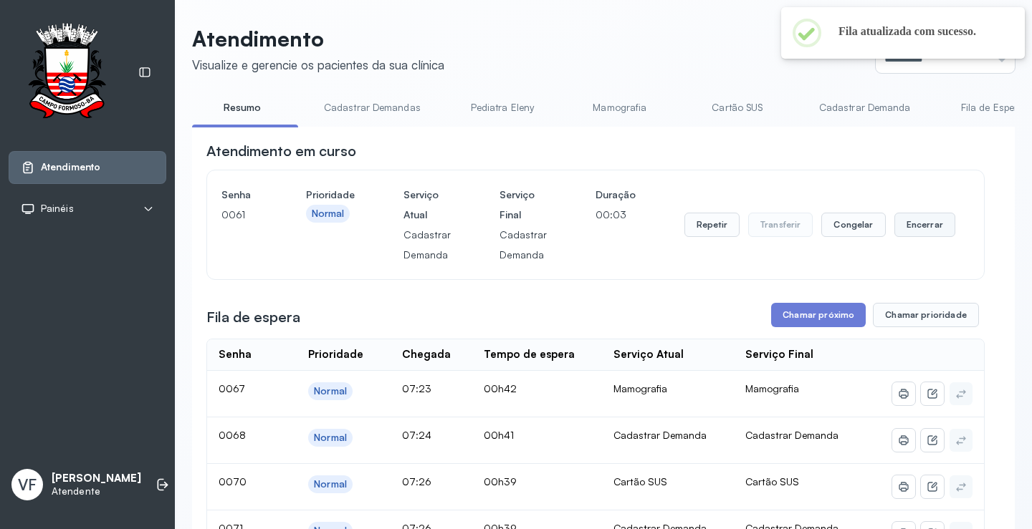
click at [920, 225] on button "Encerrar" at bounding box center [924, 225] width 61 height 24
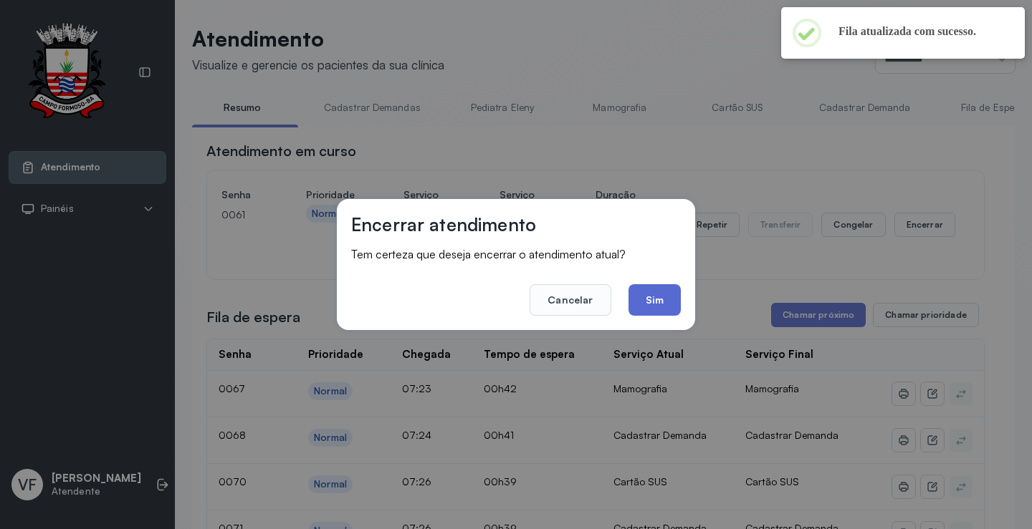
click at [658, 293] on button "Sim" at bounding box center [654, 300] width 52 height 32
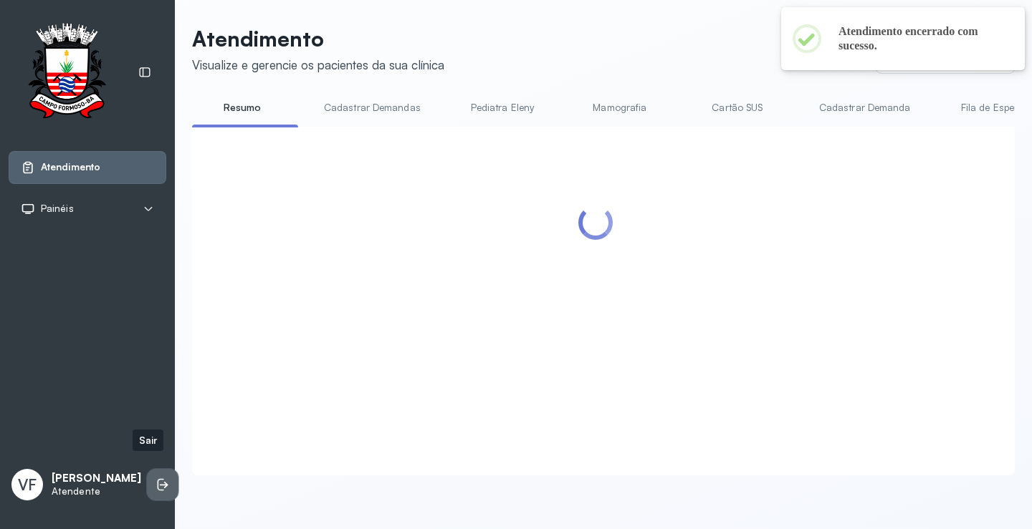
click at [147, 469] on li at bounding box center [163, 485] width 32 height 32
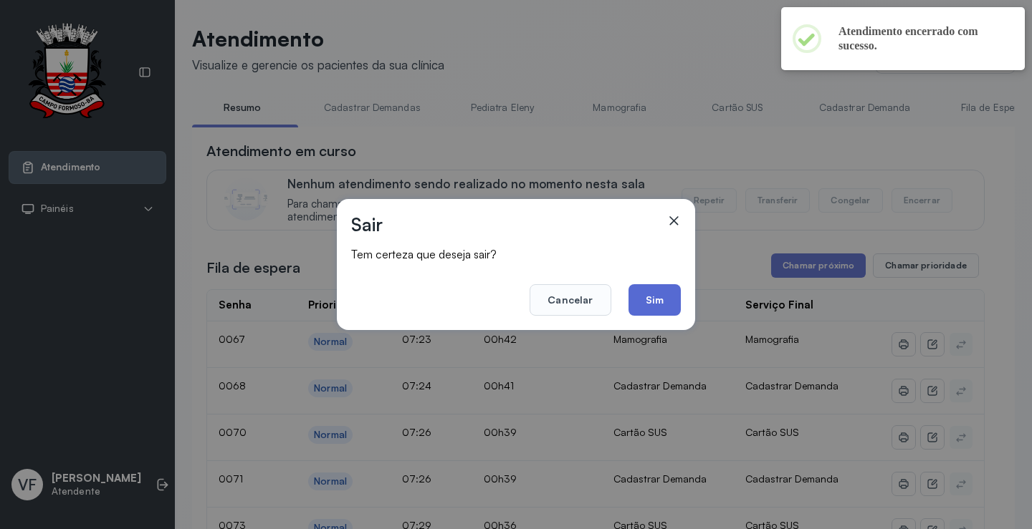
click at [653, 292] on button "Sim" at bounding box center [654, 300] width 52 height 32
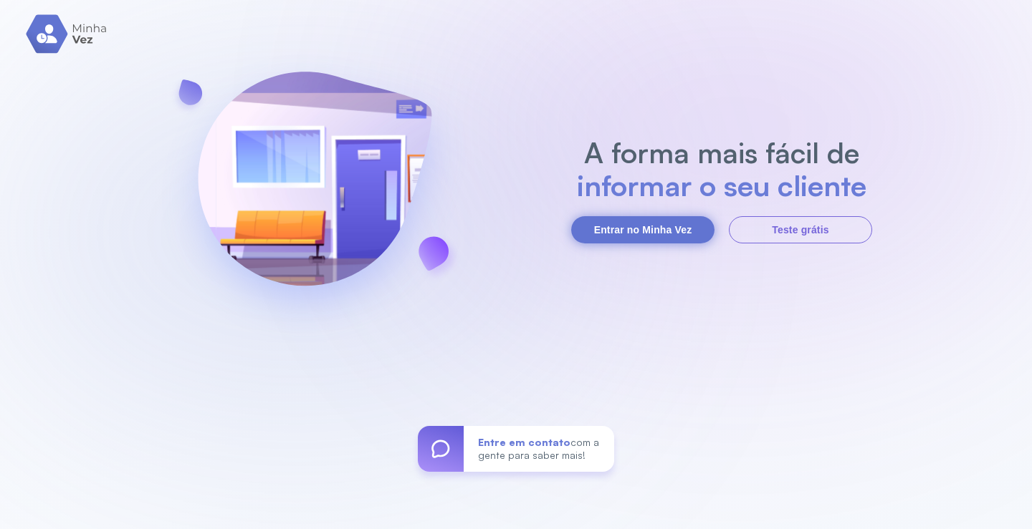
click at [632, 223] on button "Entrar no Minha Vez" at bounding box center [642, 229] width 143 height 27
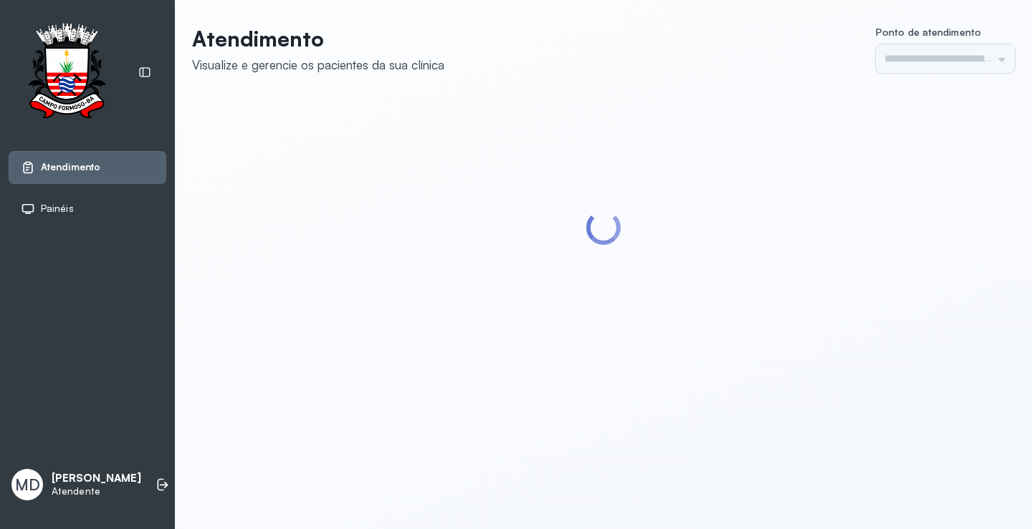
type input "*********"
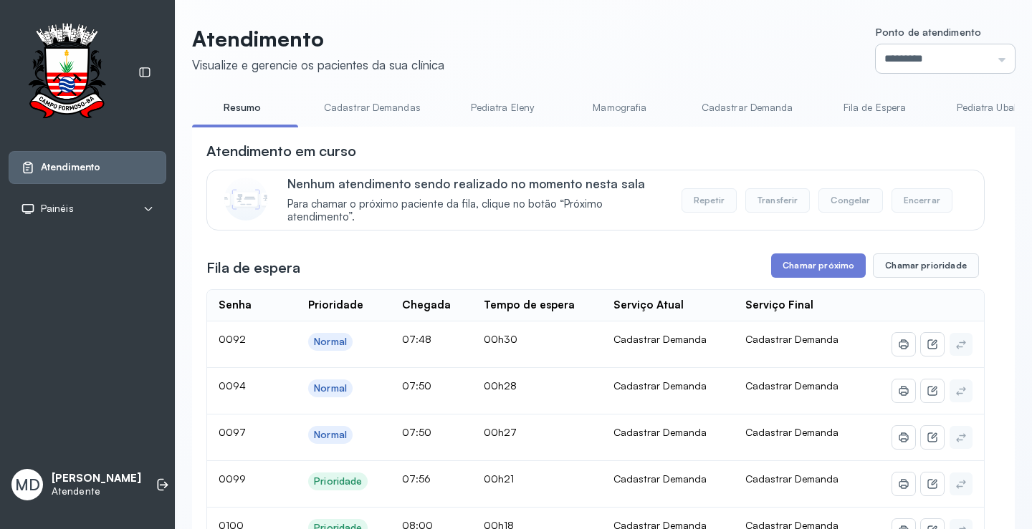
click at [988, 60] on input "*********" at bounding box center [944, 58] width 139 height 29
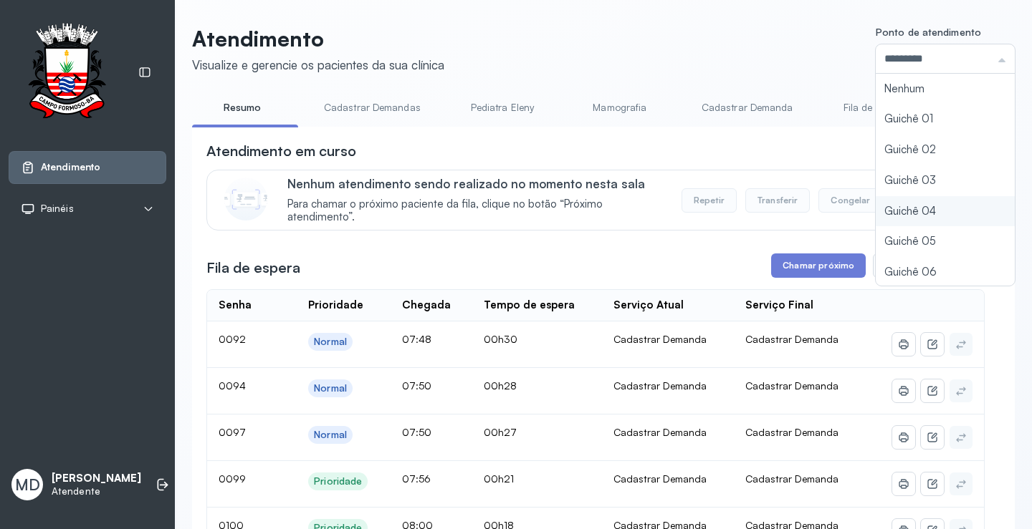
type input "*********"
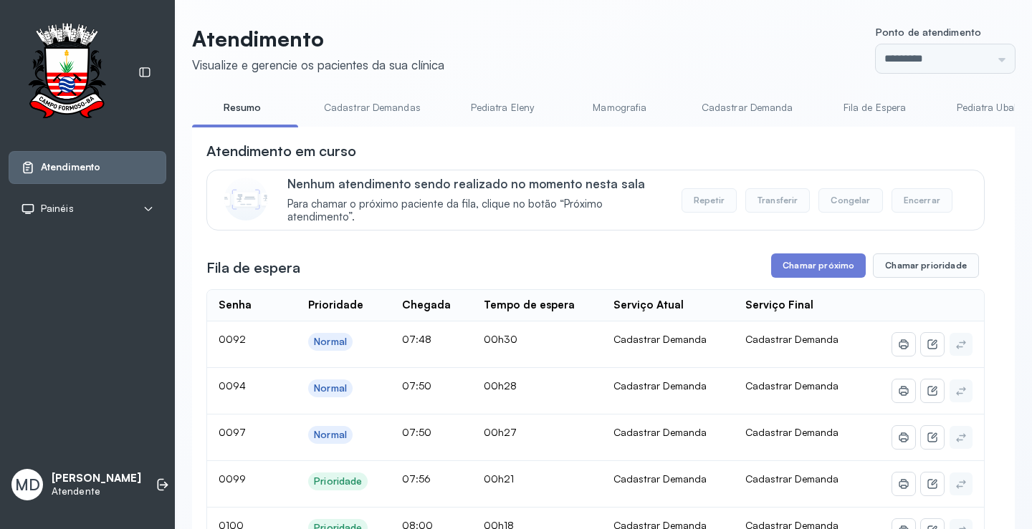
click at [838, 266] on button "Chamar próximo" at bounding box center [818, 266] width 95 height 24
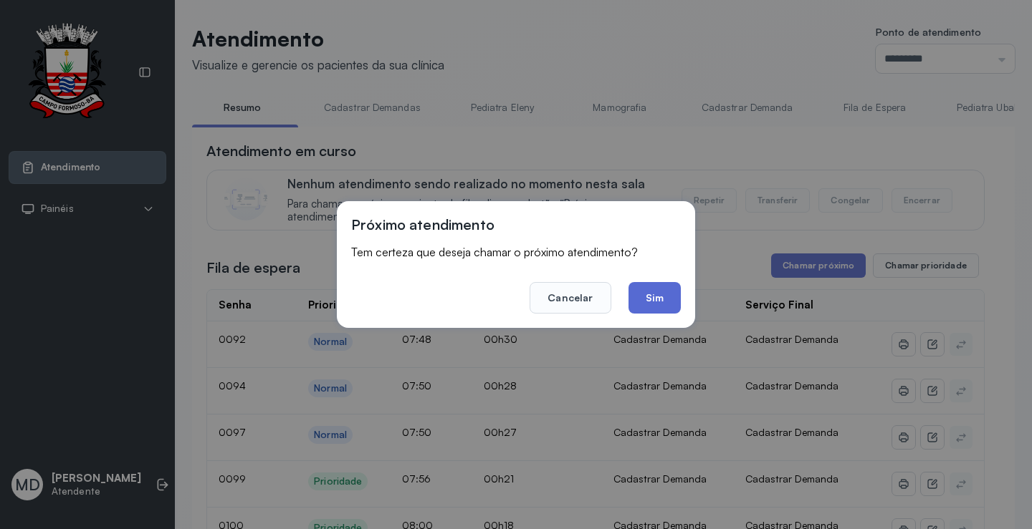
click at [645, 301] on button "Sim" at bounding box center [654, 298] width 52 height 32
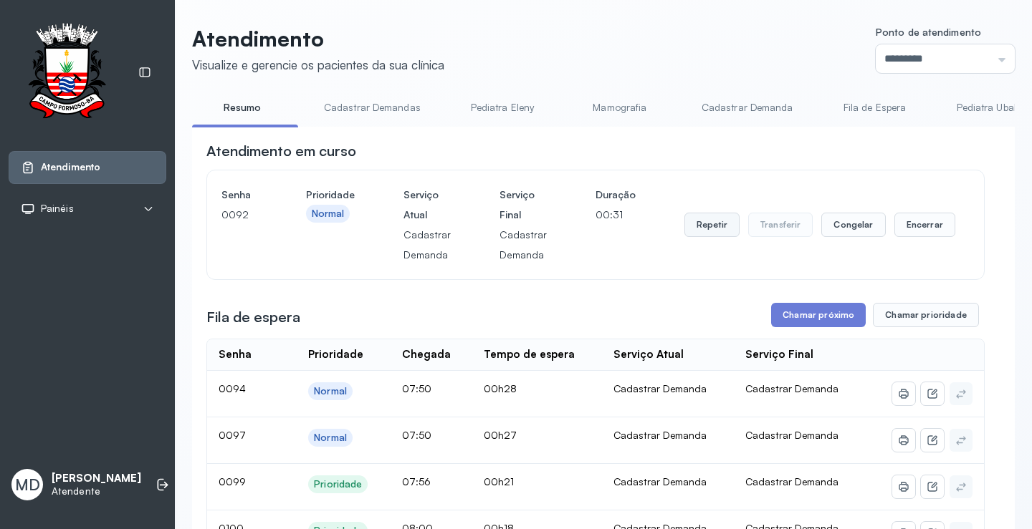
click at [705, 226] on button "Repetir" at bounding box center [711, 225] width 55 height 24
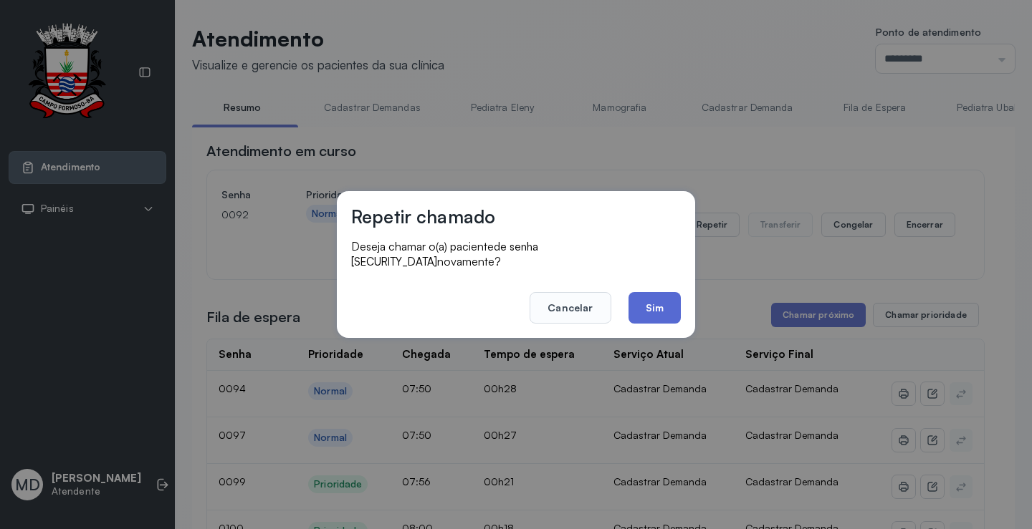
click at [655, 302] on button "Sim" at bounding box center [654, 308] width 52 height 32
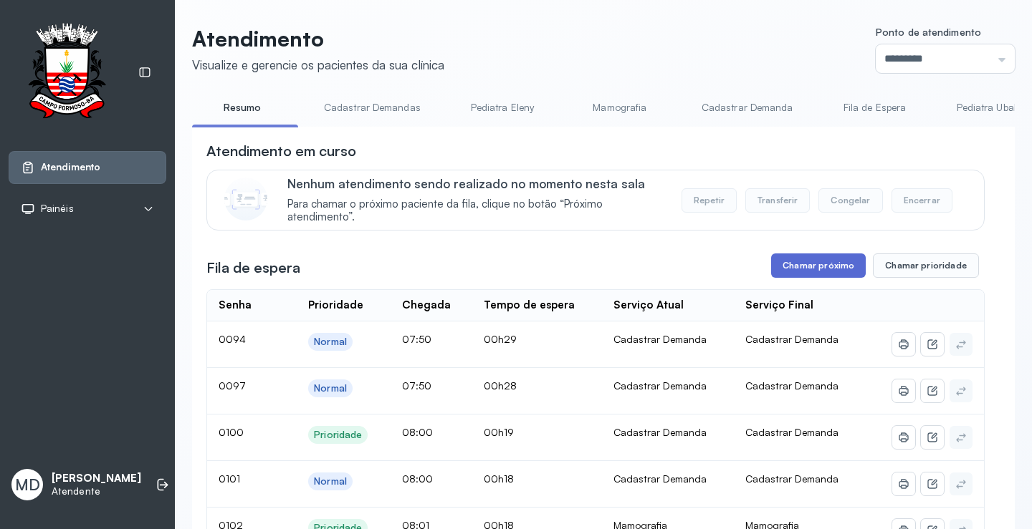
click at [836, 272] on button "Chamar próximo" at bounding box center [818, 266] width 95 height 24
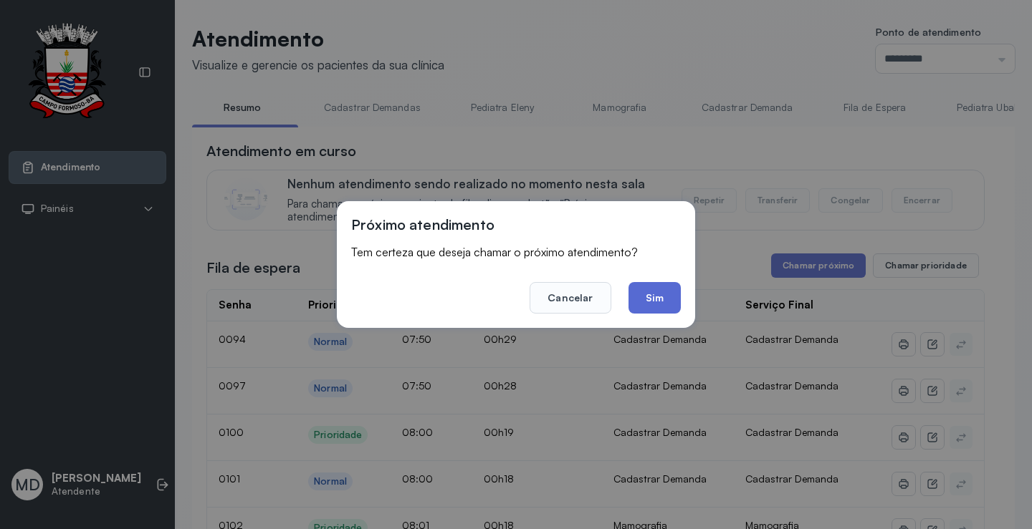
click at [660, 297] on button "Sim" at bounding box center [654, 298] width 52 height 32
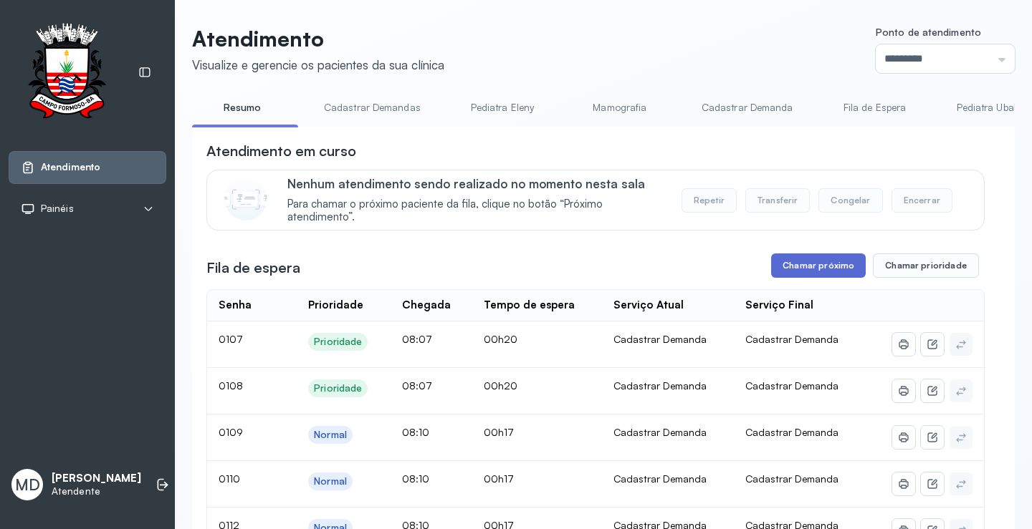
click at [802, 269] on button "Chamar próximo" at bounding box center [818, 266] width 95 height 24
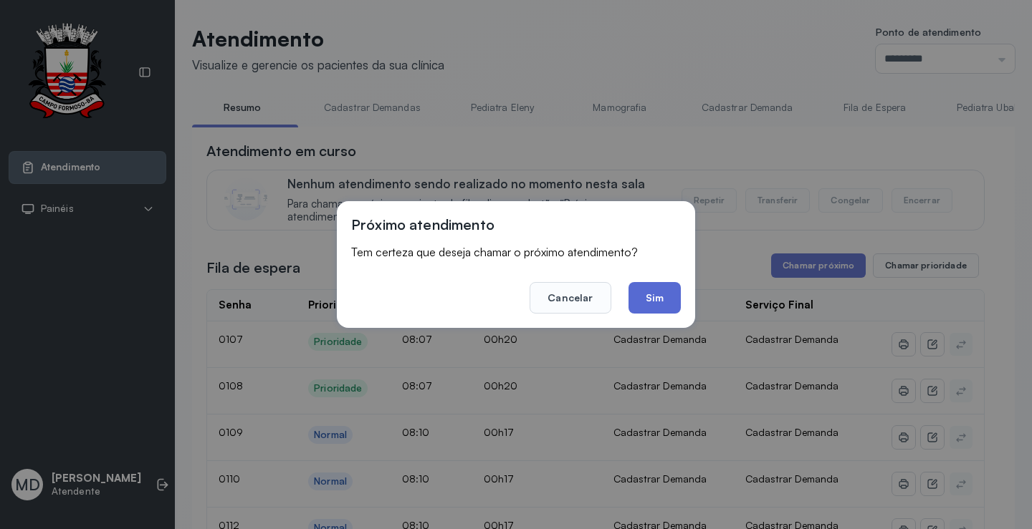
click at [666, 293] on button "Sim" at bounding box center [654, 298] width 52 height 32
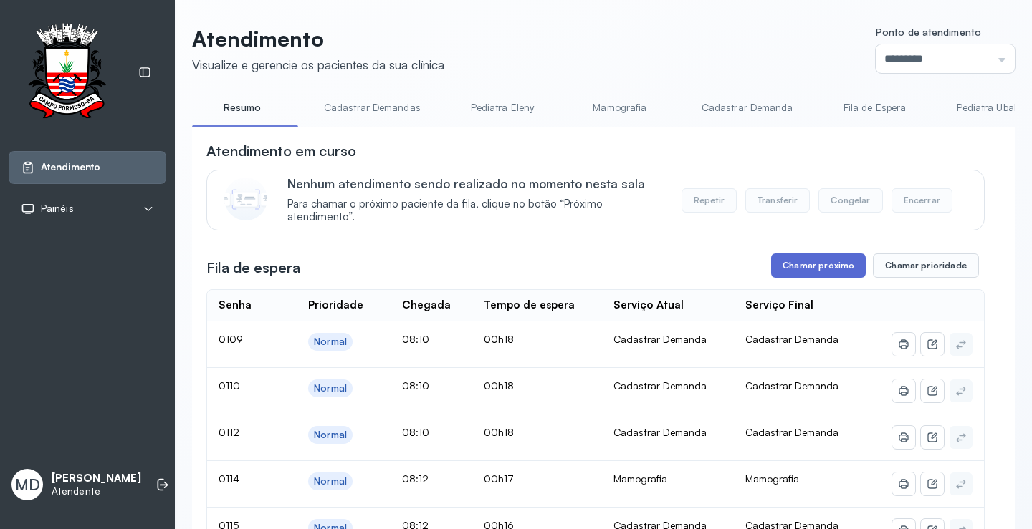
click at [819, 262] on button "Chamar próximo" at bounding box center [818, 266] width 95 height 24
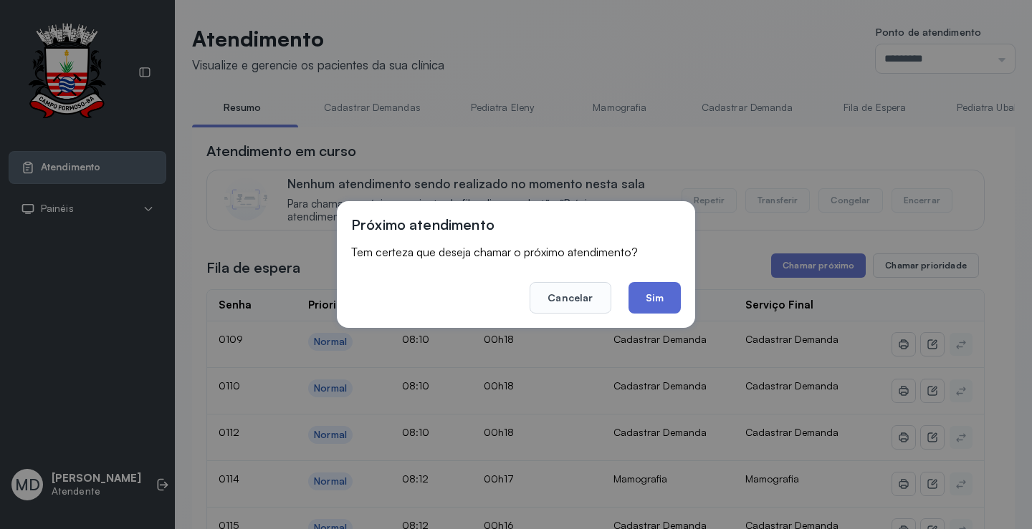
click at [651, 298] on button "Sim" at bounding box center [654, 298] width 52 height 32
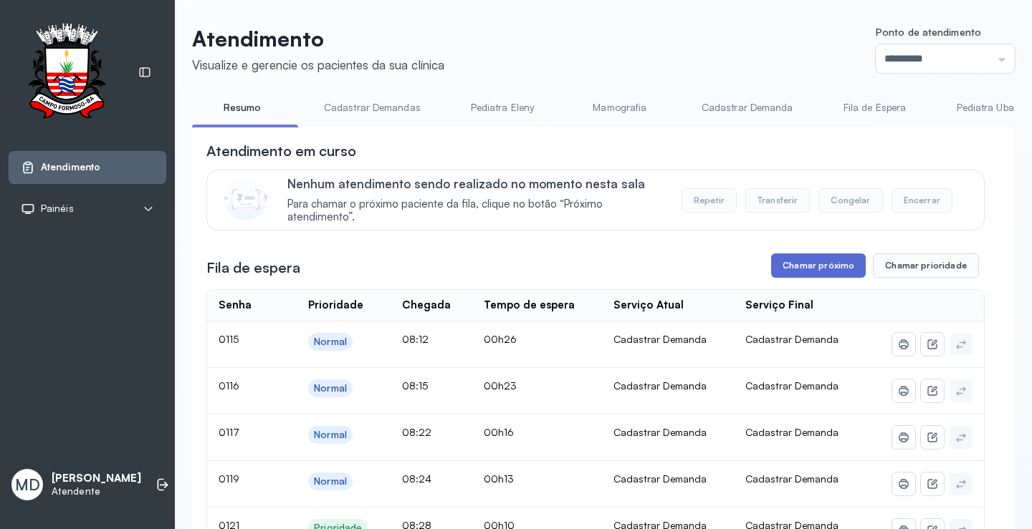
click at [841, 268] on button "Chamar próximo" at bounding box center [818, 266] width 95 height 24
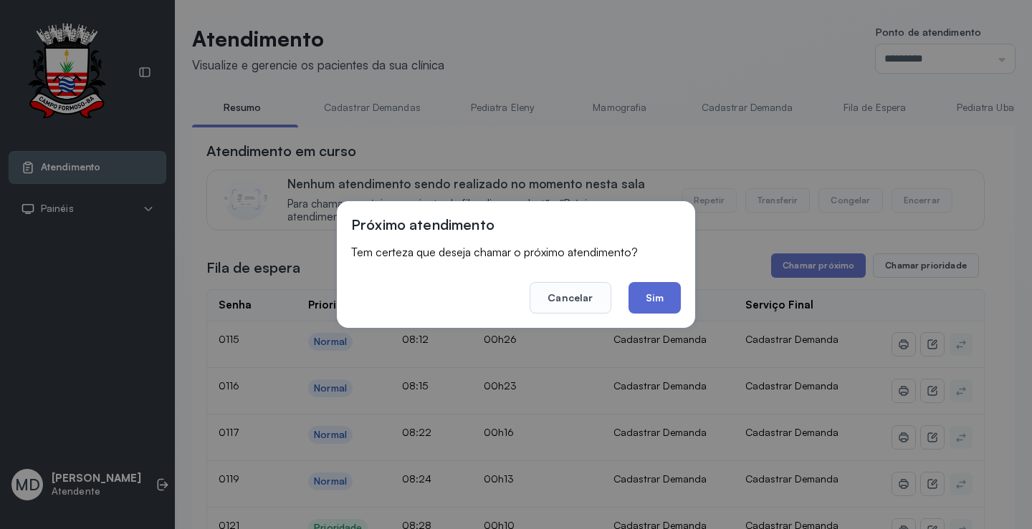
click at [656, 292] on button "Sim" at bounding box center [654, 298] width 52 height 32
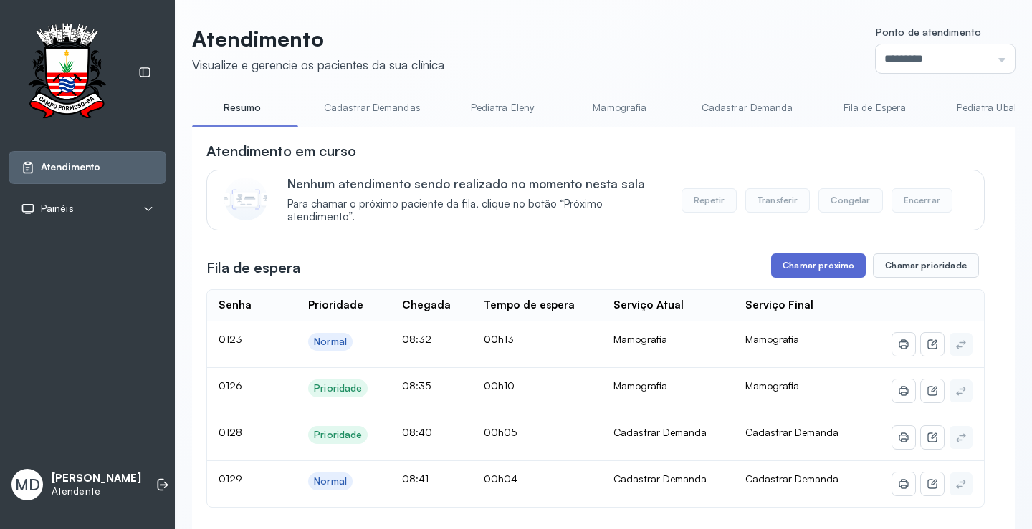
click at [803, 266] on button "Chamar próximo" at bounding box center [818, 266] width 95 height 24
click at [810, 268] on button "Chamar próximo" at bounding box center [818, 266] width 95 height 24
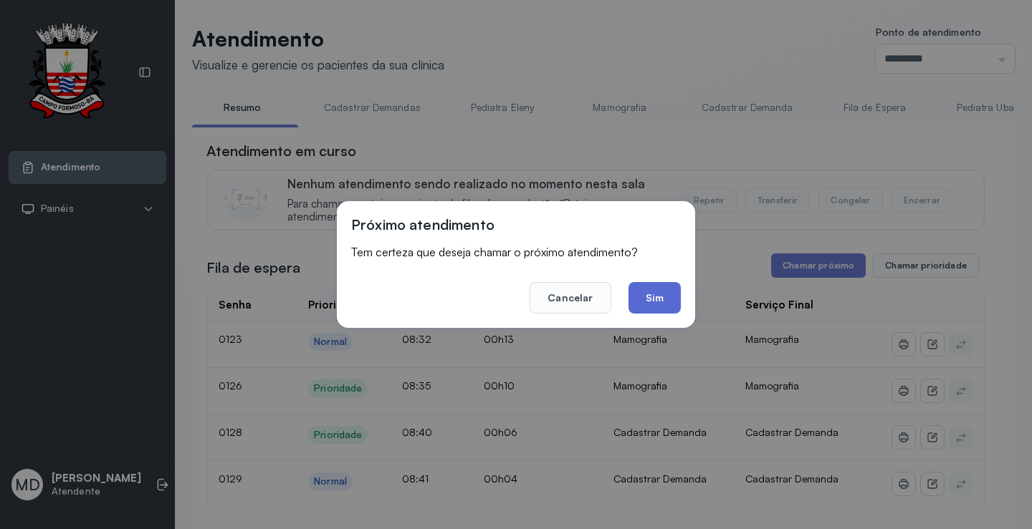
click at [657, 299] on button "Sim" at bounding box center [654, 298] width 52 height 32
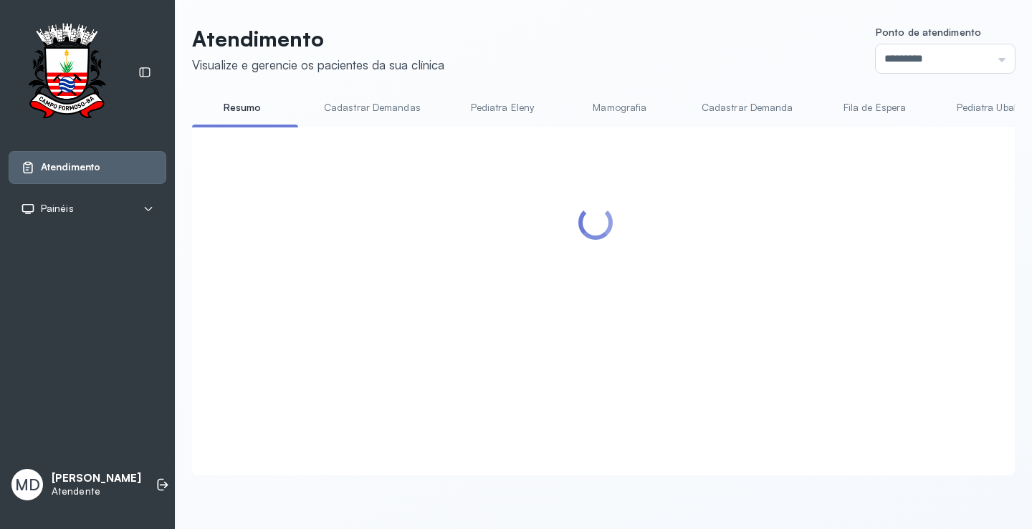
click at [821, 295] on div at bounding box center [595, 284] width 778 height 286
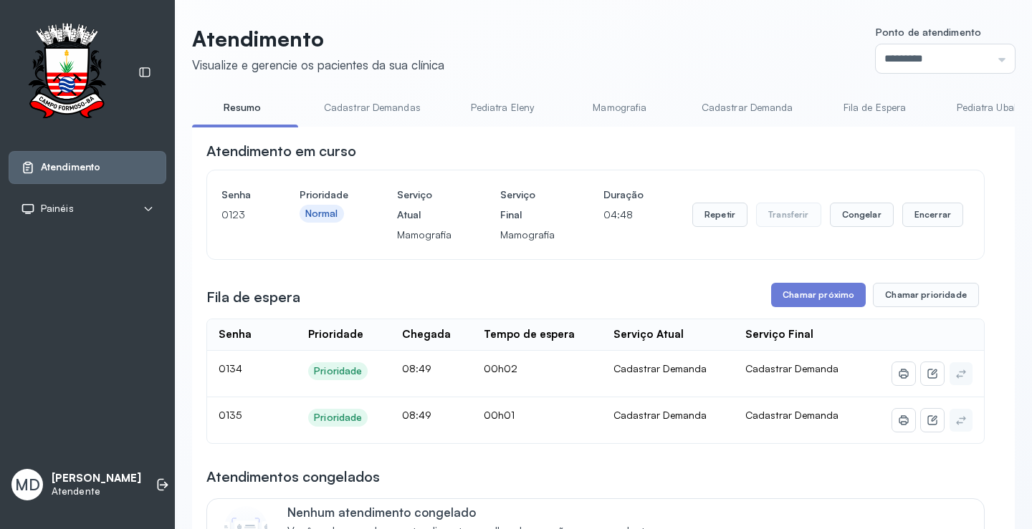
click at [821, 295] on button "Chamar próximo" at bounding box center [818, 295] width 95 height 24
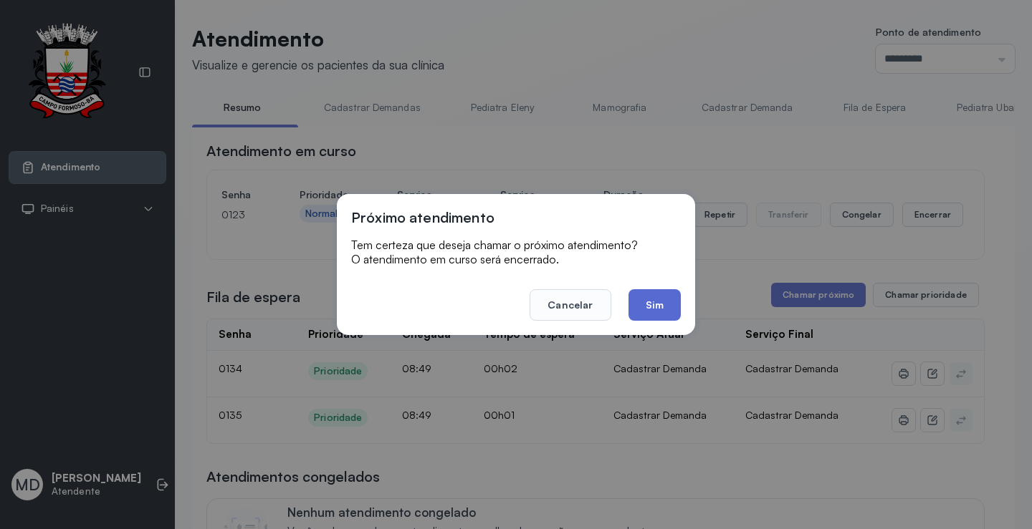
click at [650, 304] on button "Sim" at bounding box center [654, 305] width 52 height 32
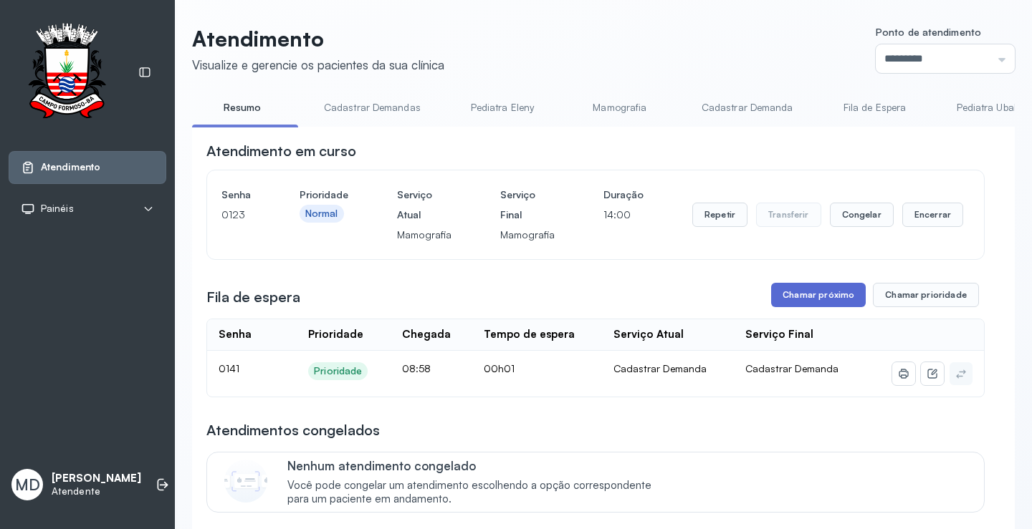
click at [840, 307] on button "Chamar próximo" at bounding box center [818, 295] width 95 height 24
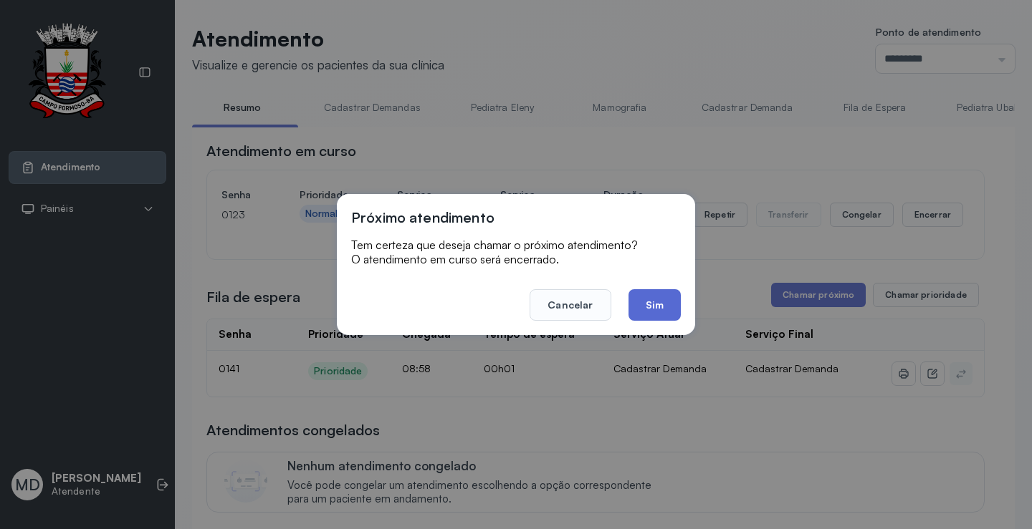
click at [669, 304] on button "Sim" at bounding box center [654, 305] width 52 height 32
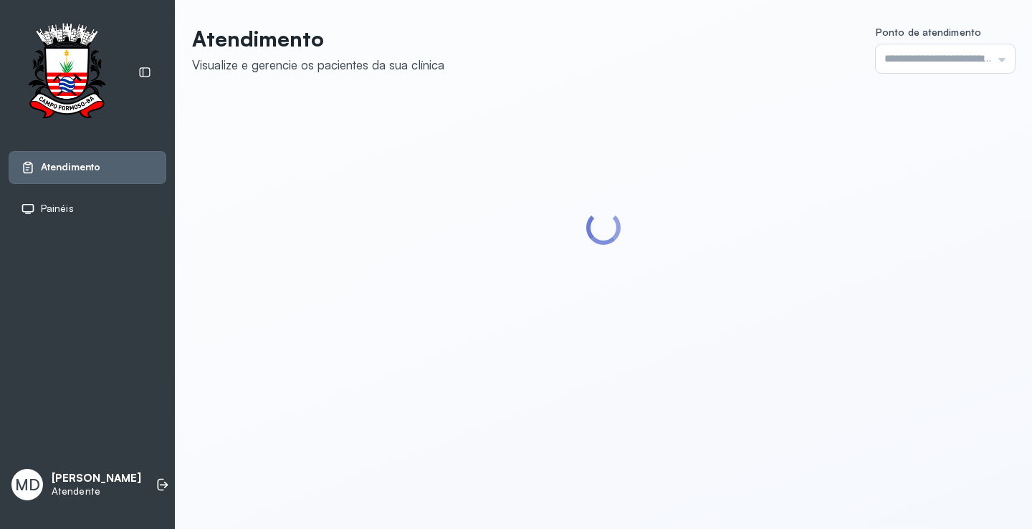
type input "*********"
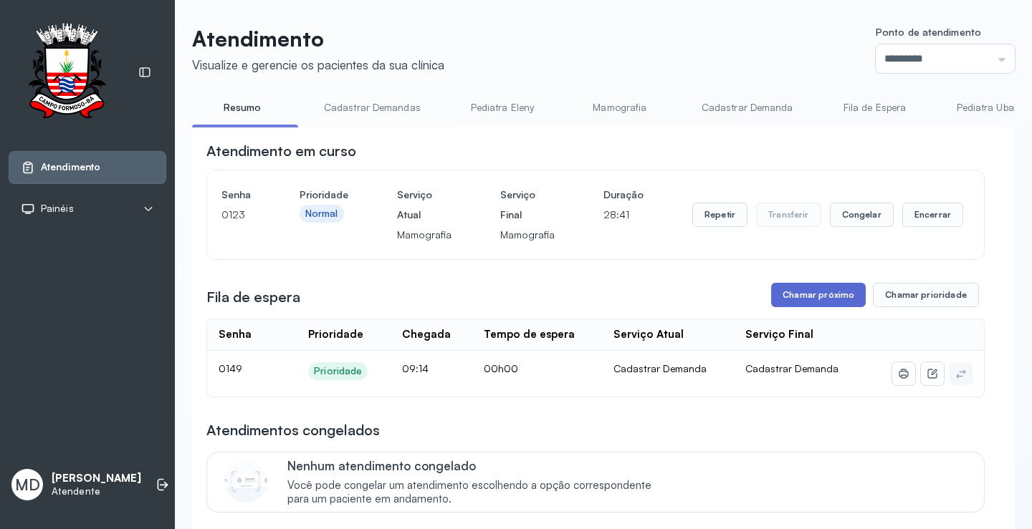
click at [842, 298] on button "Chamar próximo" at bounding box center [818, 295] width 95 height 24
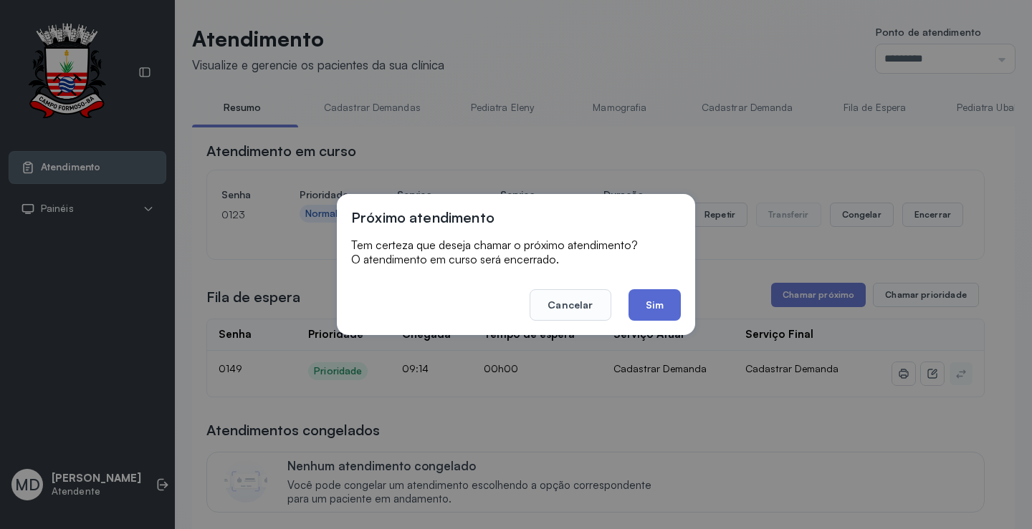
click at [665, 305] on button "Sim" at bounding box center [654, 305] width 52 height 32
